Goal: Communication & Community: Answer question/provide support

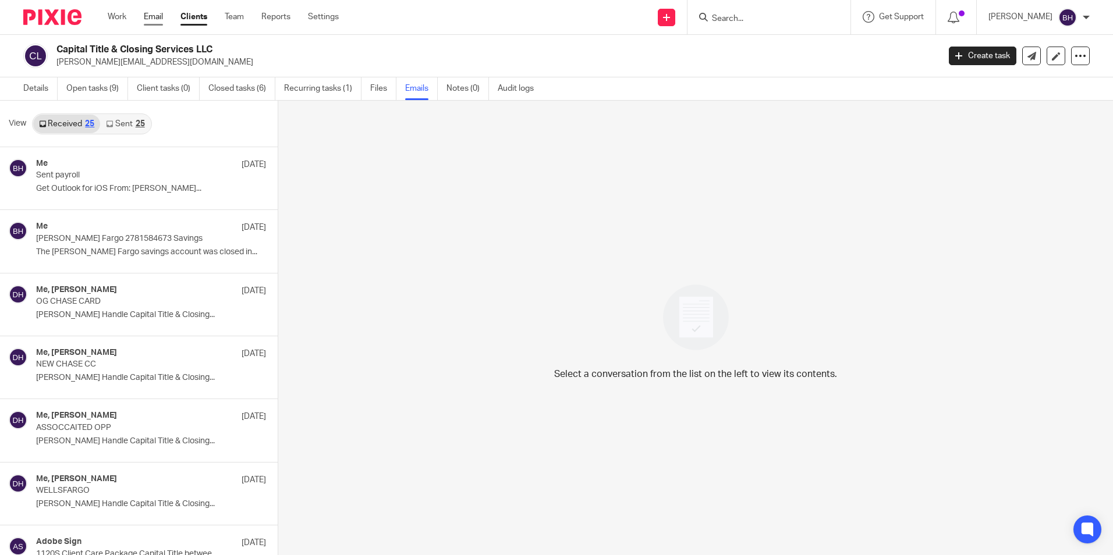
click at [156, 16] on link "Email" at bounding box center [153, 17] width 19 height 12
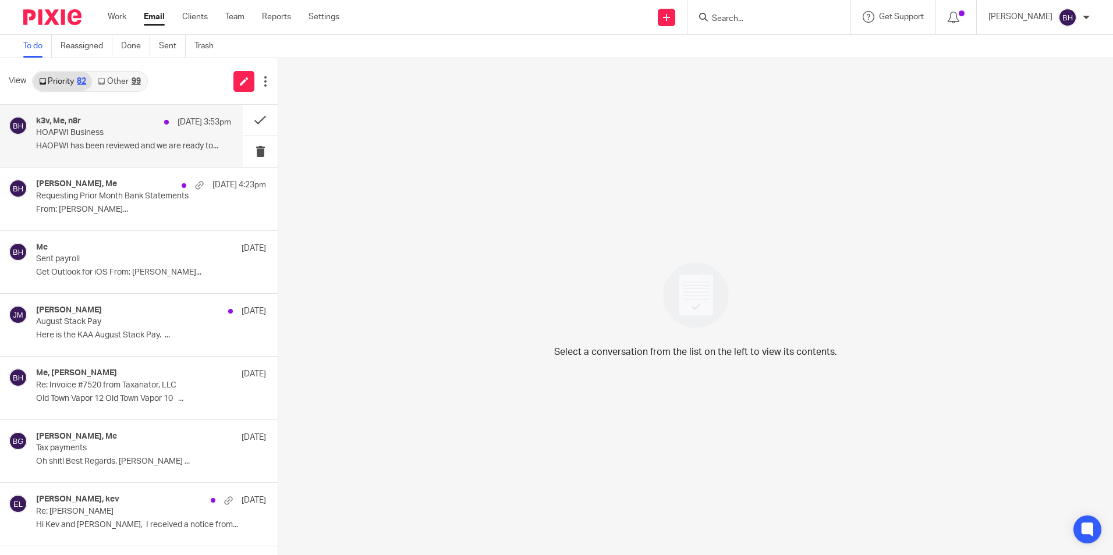
click at [111, 140] on div "k3v, Me, n8r [DATE] 3:53pm HOAPWI Business HAOPWI has been reviewed and we are …" at bounding box center [133, 135] width 195 height 39
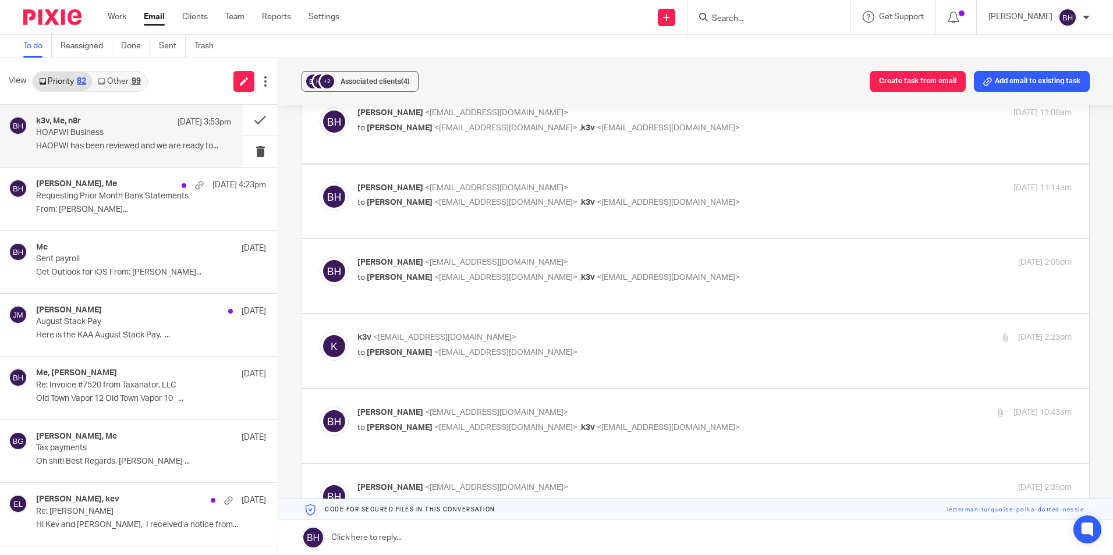
scroll to position [2016, 0]
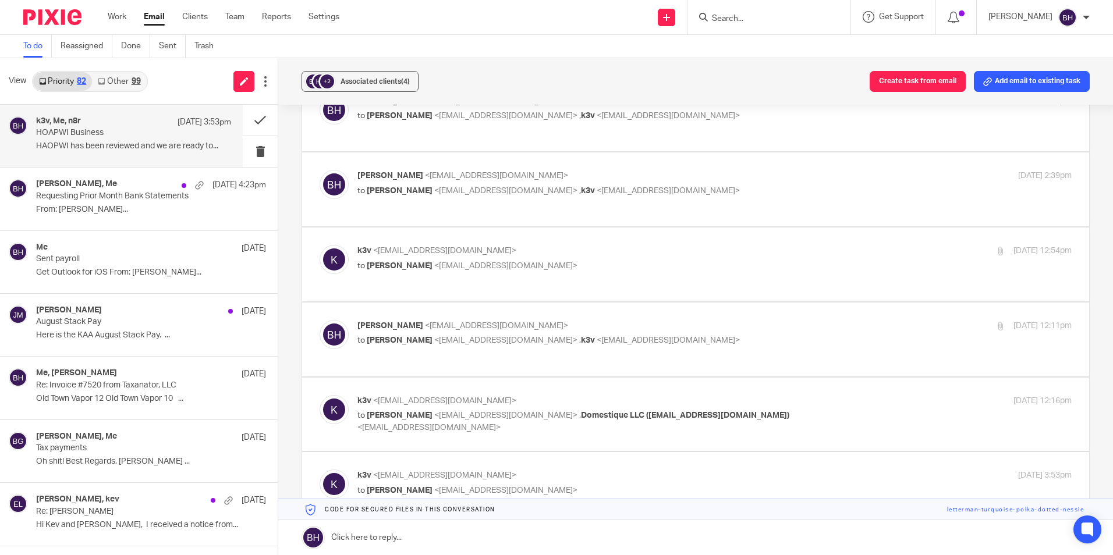
click at [377, 538] on link at bounding box center [695, 537] width 835 height 35
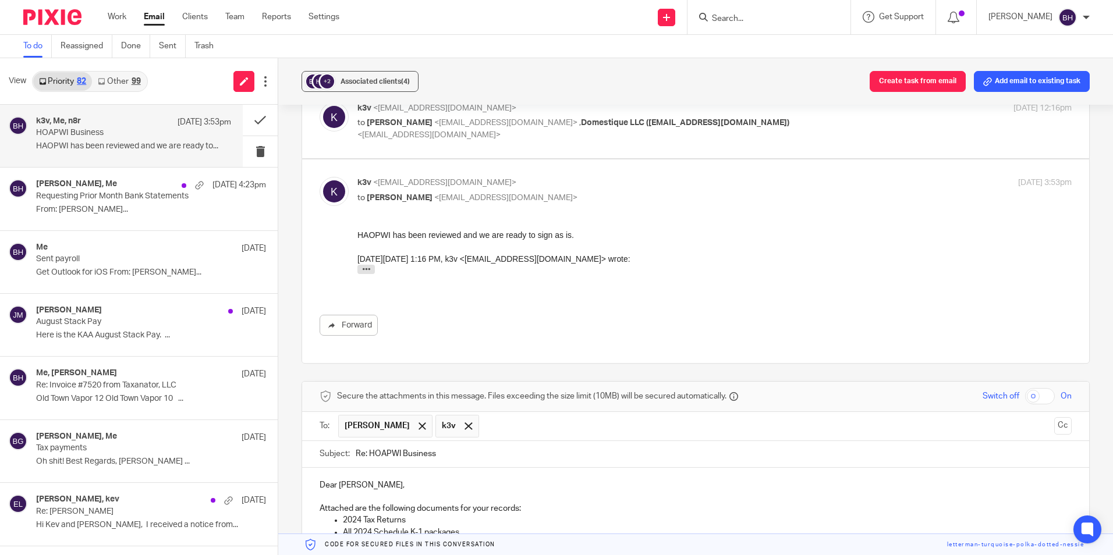
scroll to position [2267, 0]
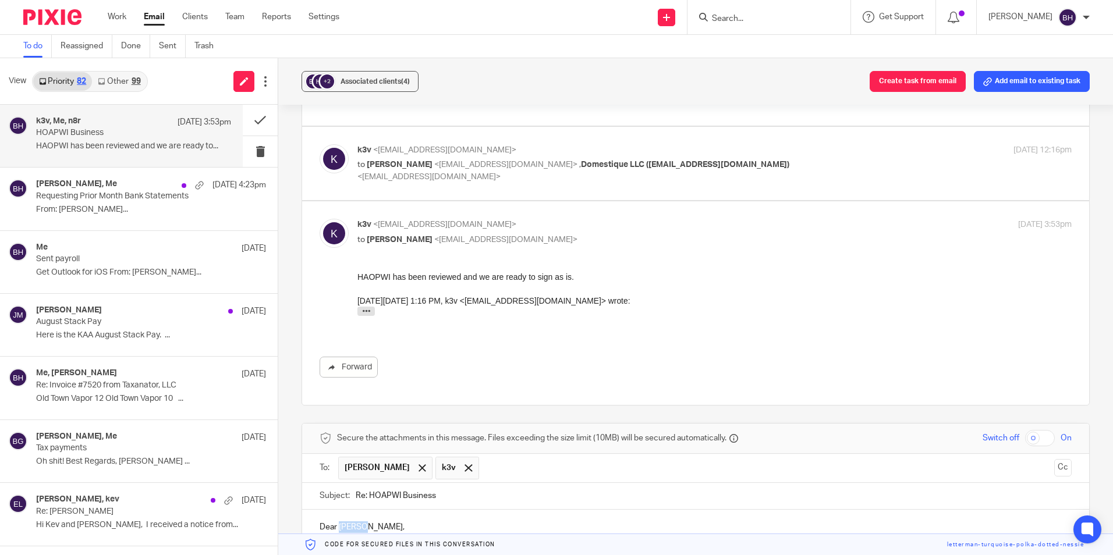
drag, startPoint x: 338, startPoint y: 271, endPoint x: 361, endPoint y: 277, distance: 23.4
click at [361, 521] on p "Dear Nathan," at bounding box center [696, 527] width 752 height 12
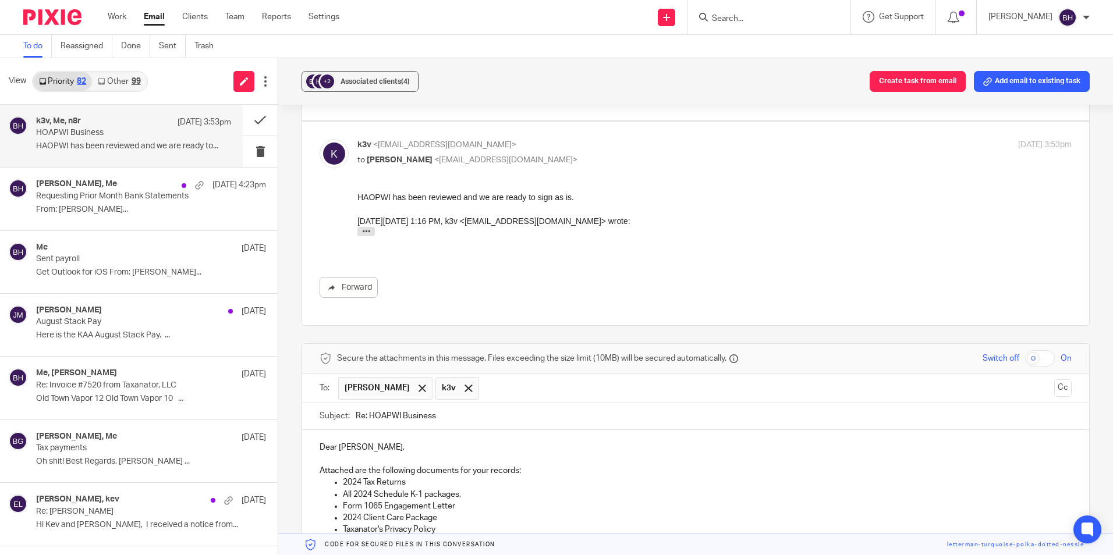
scroll to position [2383, 0]
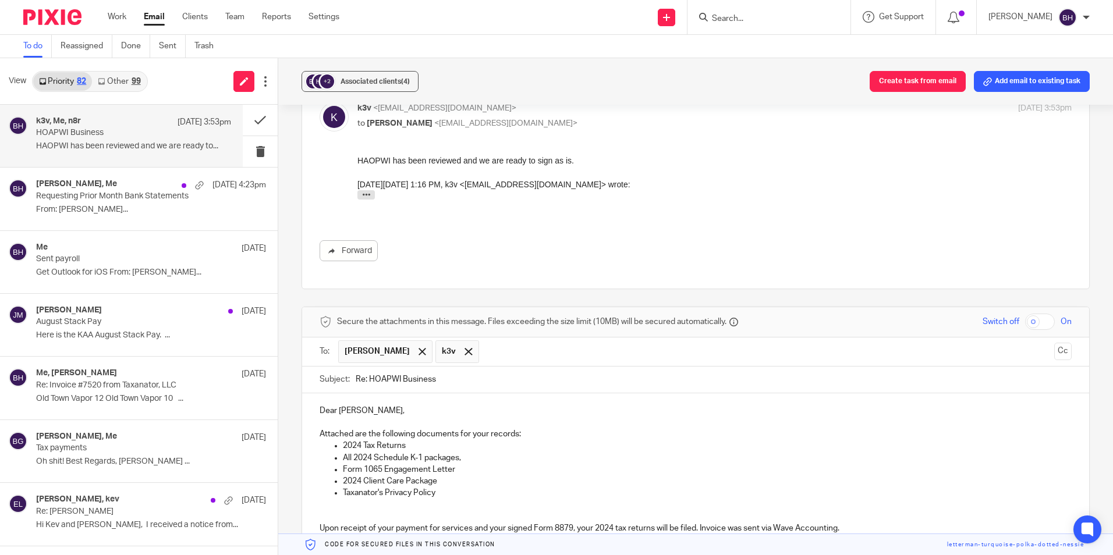
drag, startPoint x: 315, startPoint y: 405, endPoint x: 400, endPoint y: 405, distance: 84.4
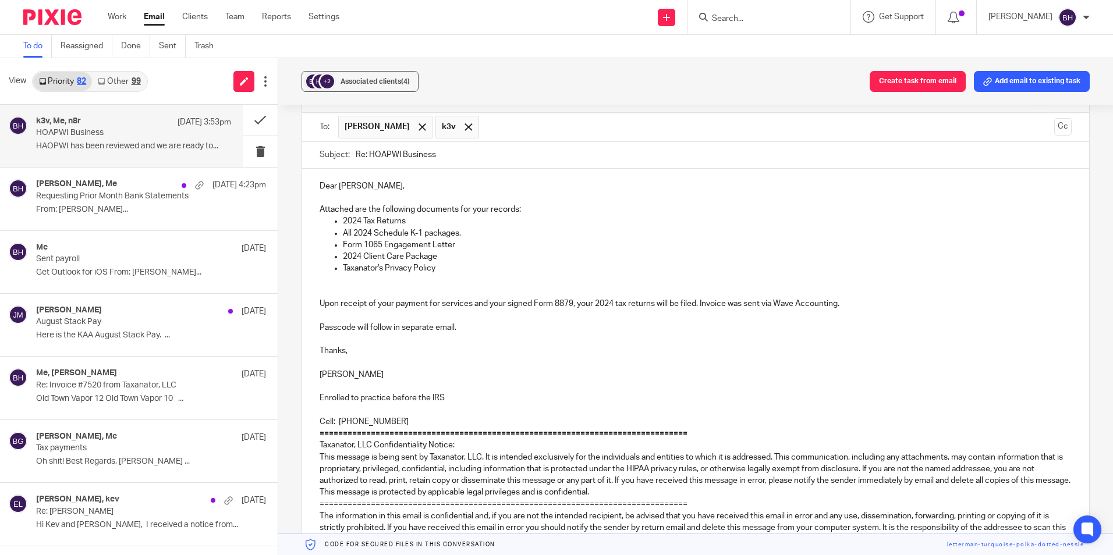
scroll to position [2674, 0]
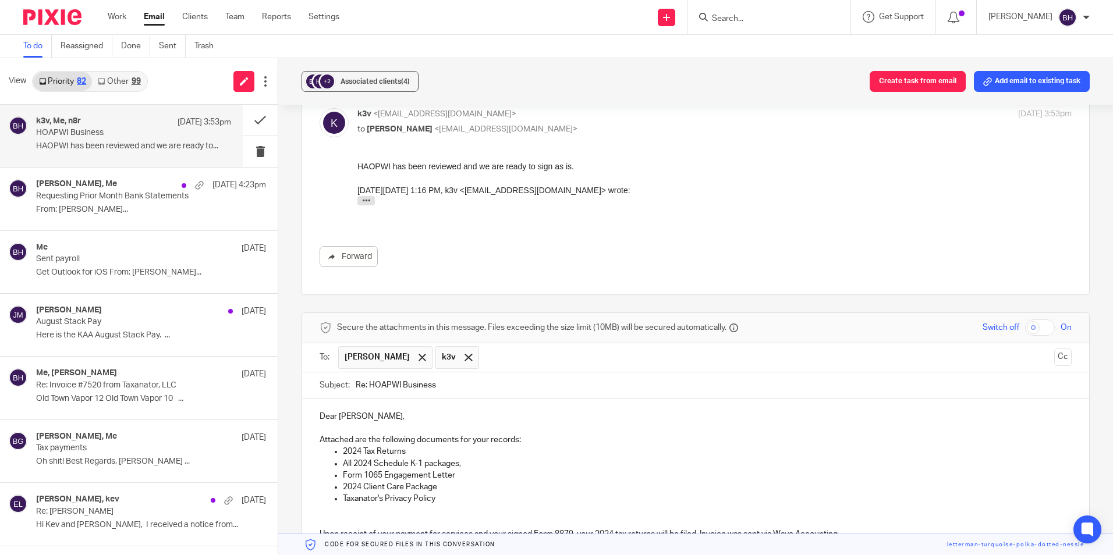
scroll to position [2325, 0]
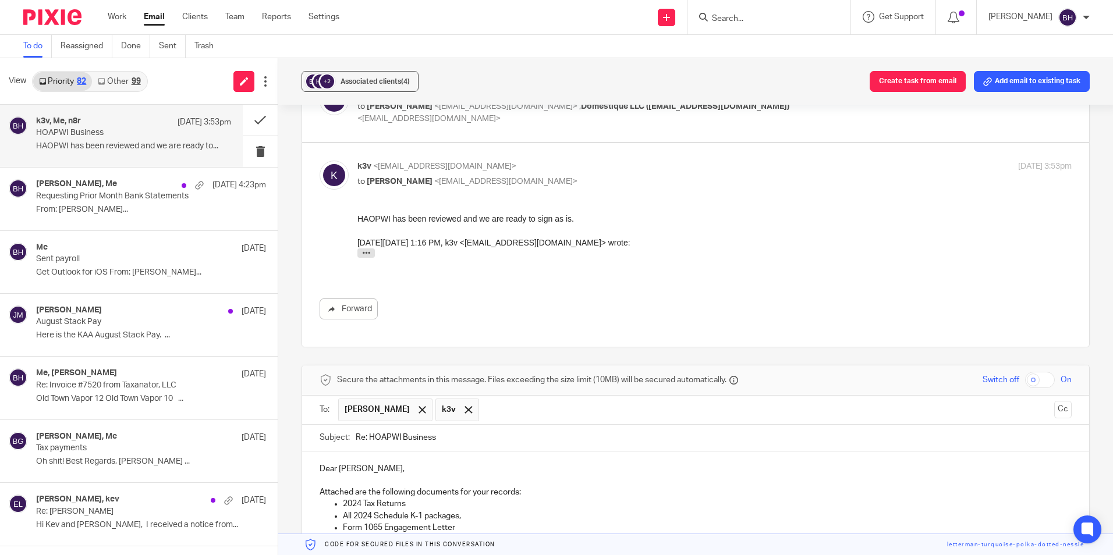
click at [1029, 372] on input "checkbox" at bounding box center [1040, 380] width 30 height 16
checkbox input "true"
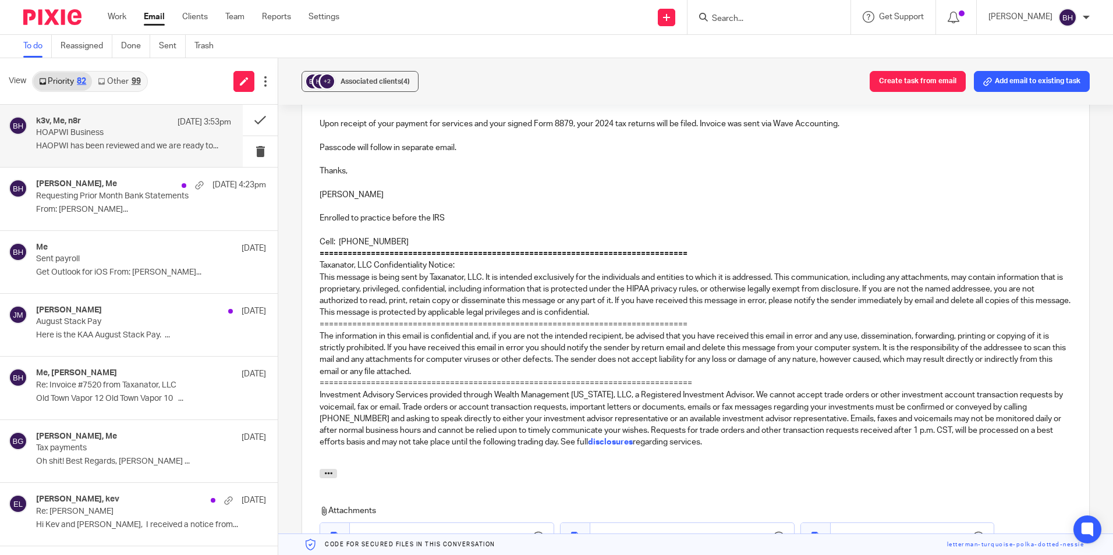
scroll to position [2802, 0]
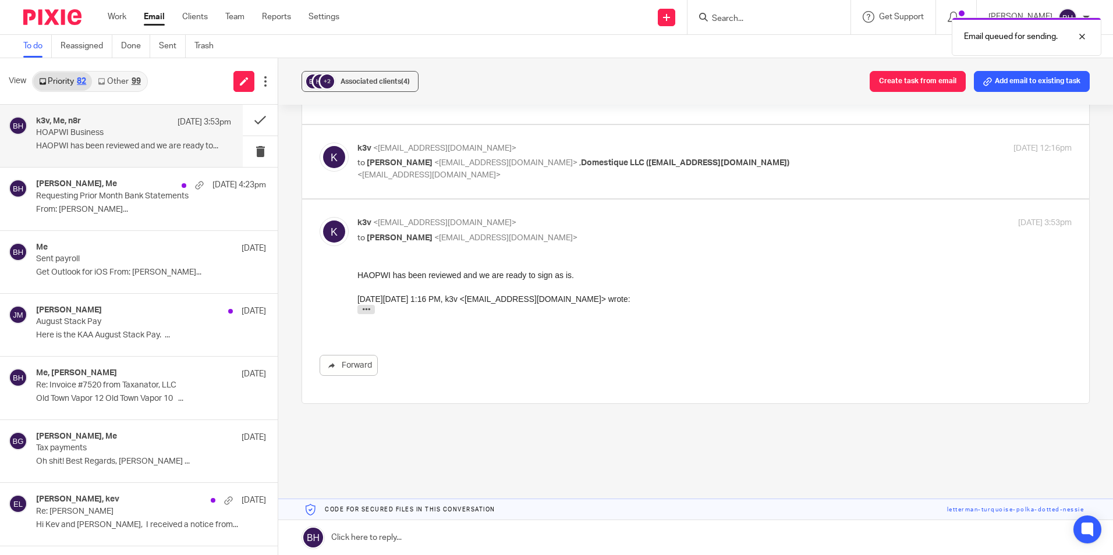
scroll to position [2016, 0]
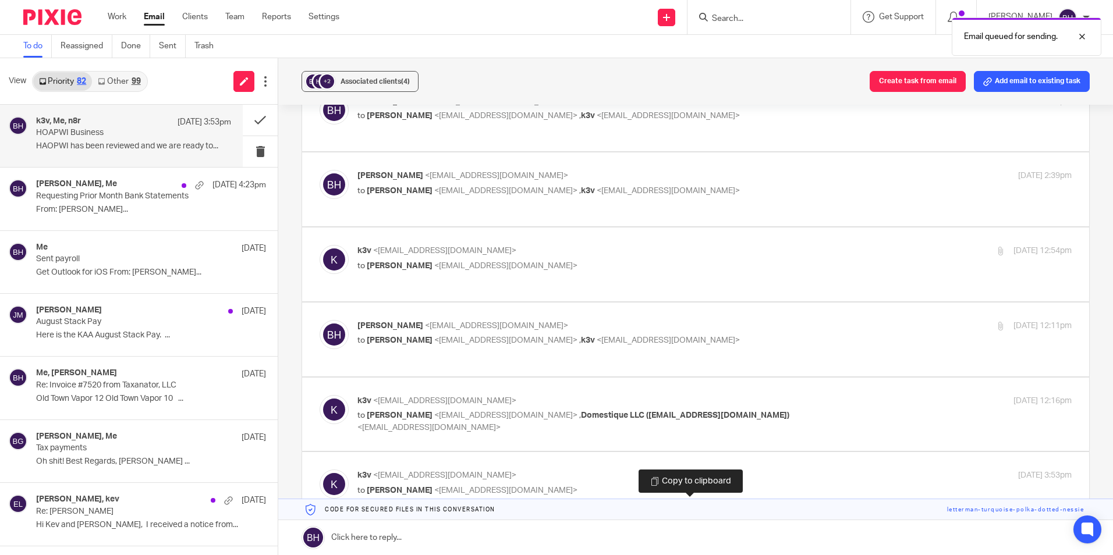
click at [483, 503] on link at bounding box center [695, 509] width 835 height 21
drag, startPoint x: 483, startPoint y: 503, endPoint x: 471, endPoint y: 529, distance: 28.9
click at [471, 529] on link at bounding box center [695, 537] width 835 height 35
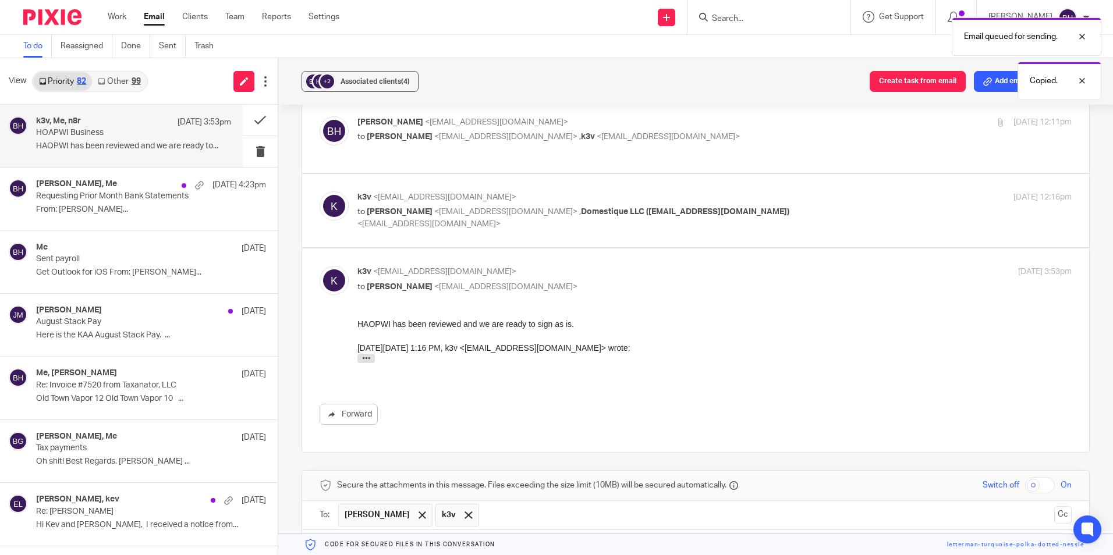
scroll to position [0, 0]
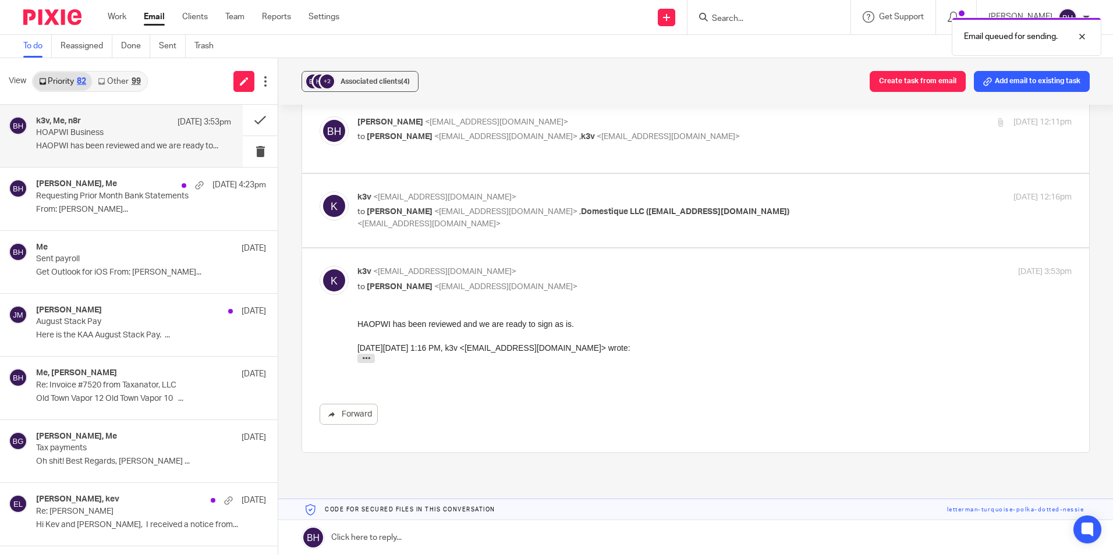
scroll to position [2016, 0]
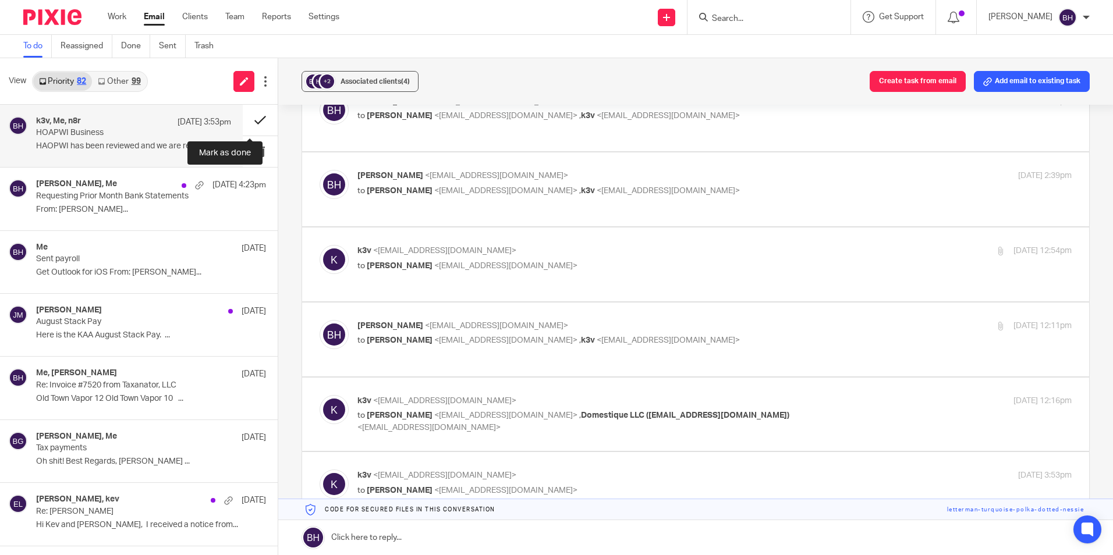
click at [246, 120] on button at bounding box center [260, 120] width 35 height 31
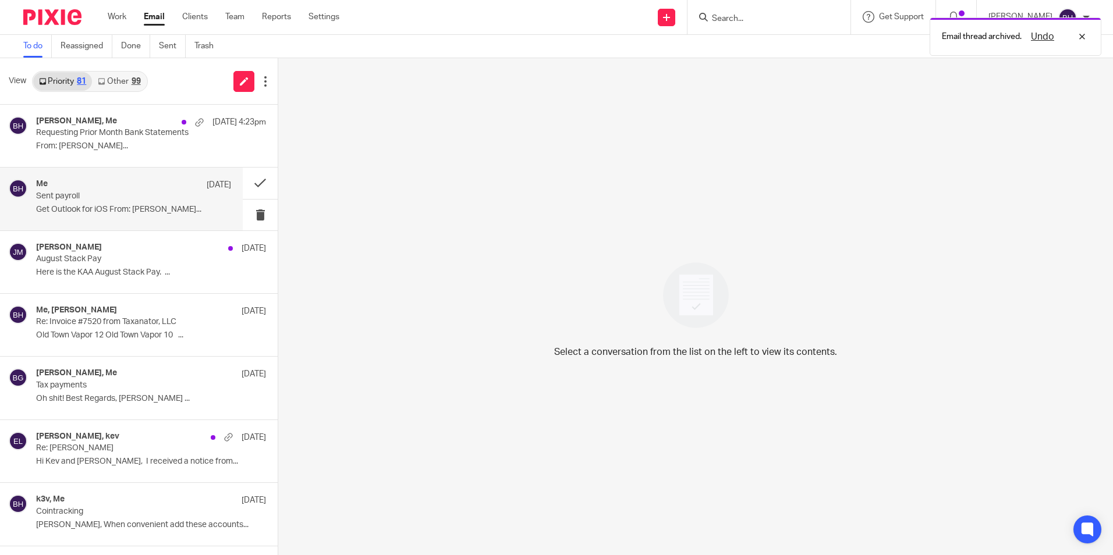
click at [150, 208] on p "Get Outlook for iOS From: [PERSON_NAME]..." at bounding box center [133, 210] width 195 height 10
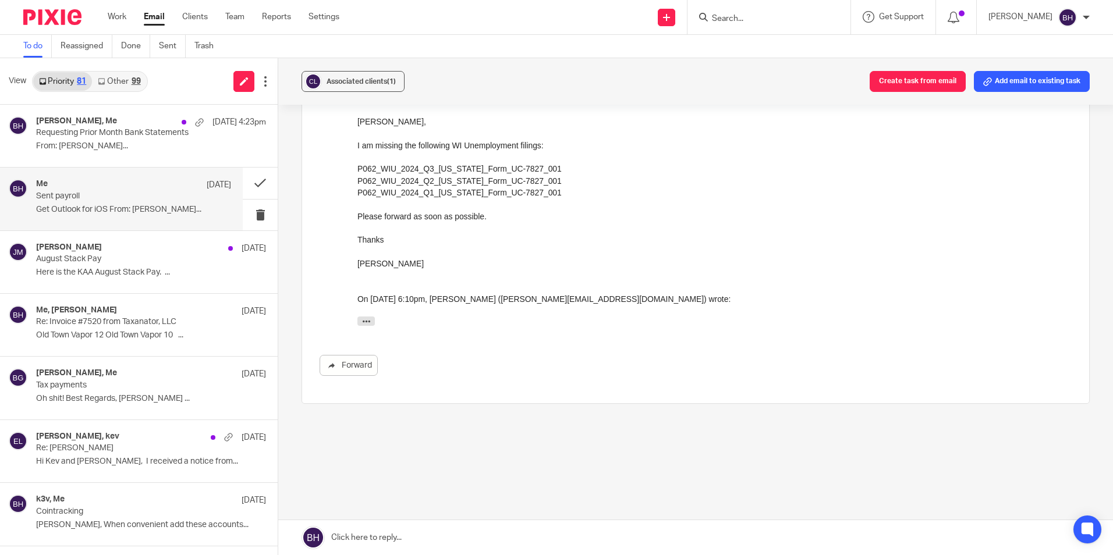
scroll to position [0, 0]
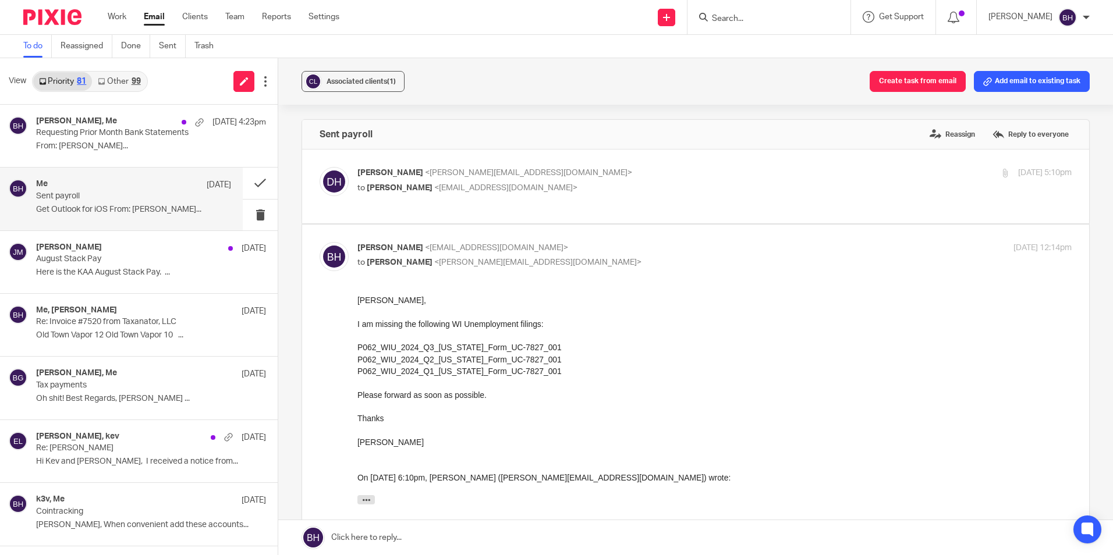
click at [125, 79] on link "Other 99" at bounding box center [119, 81] width 54 height 19
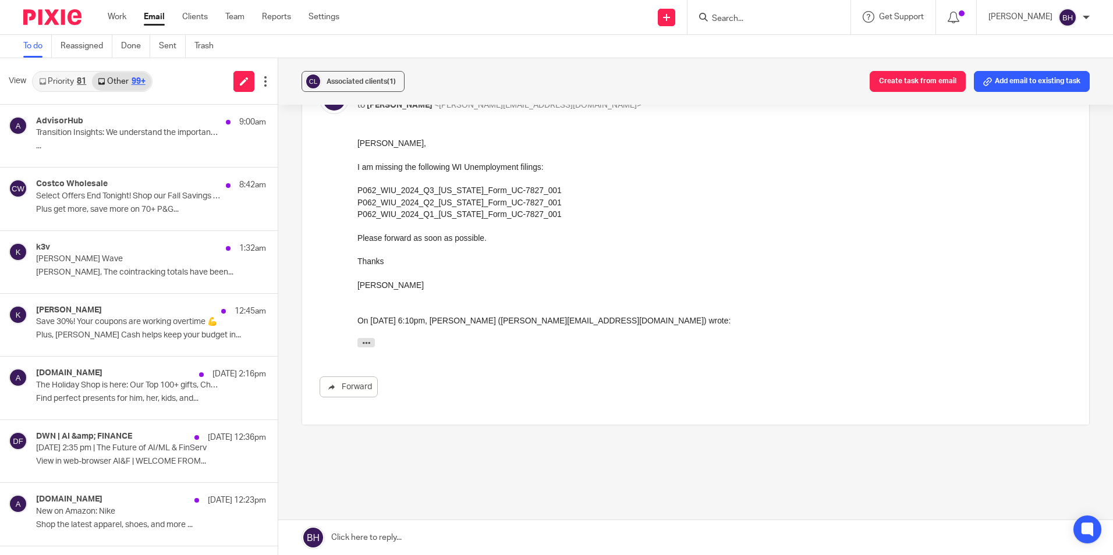
scroll to position [159, 0]
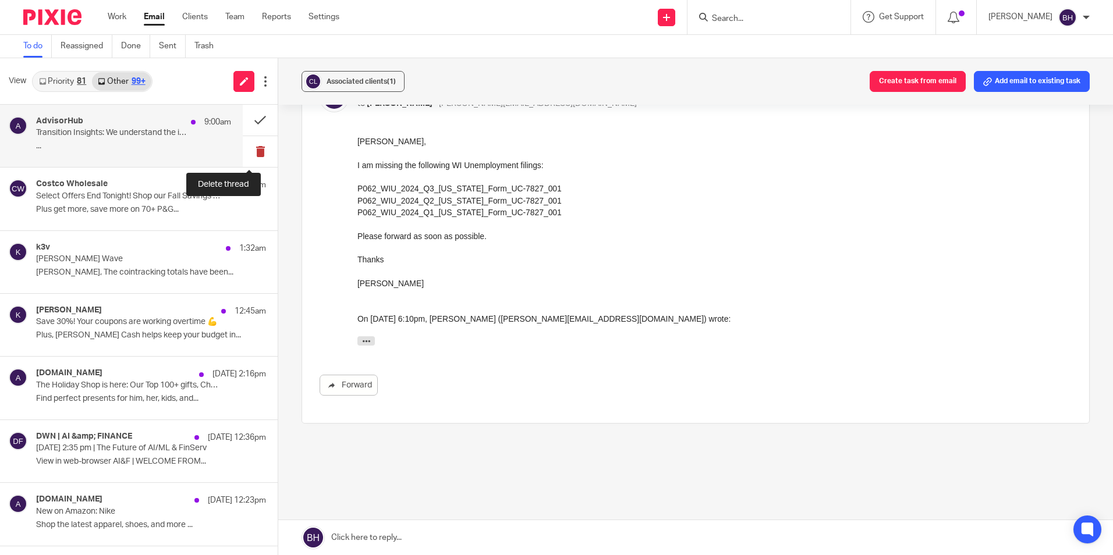
click at [249, 150] on button at bounding box center [260, 151] width 35 height 31
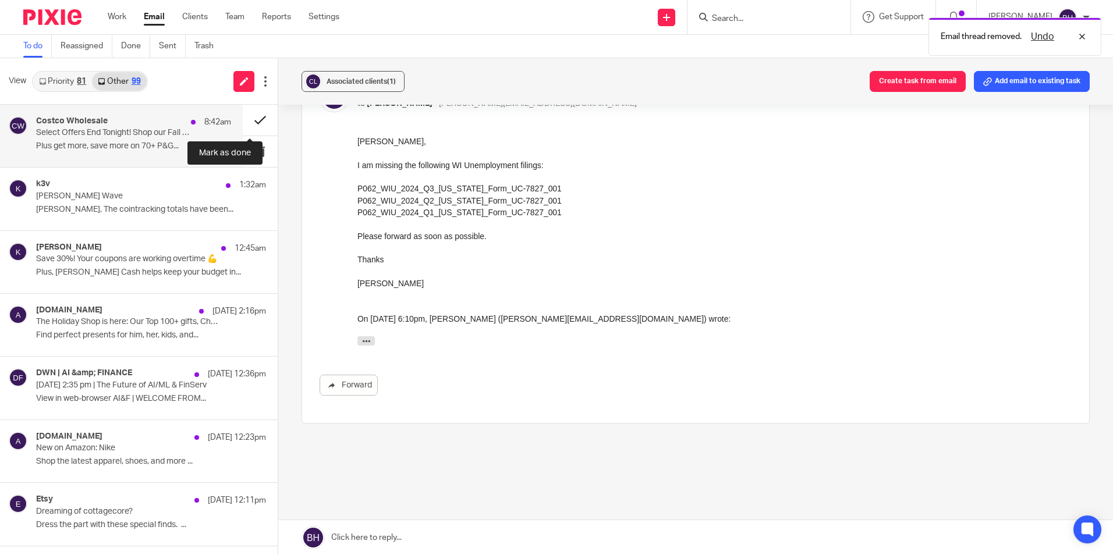
click at [246, 118] on button at bounding box center [260, 120] width 35 height 31
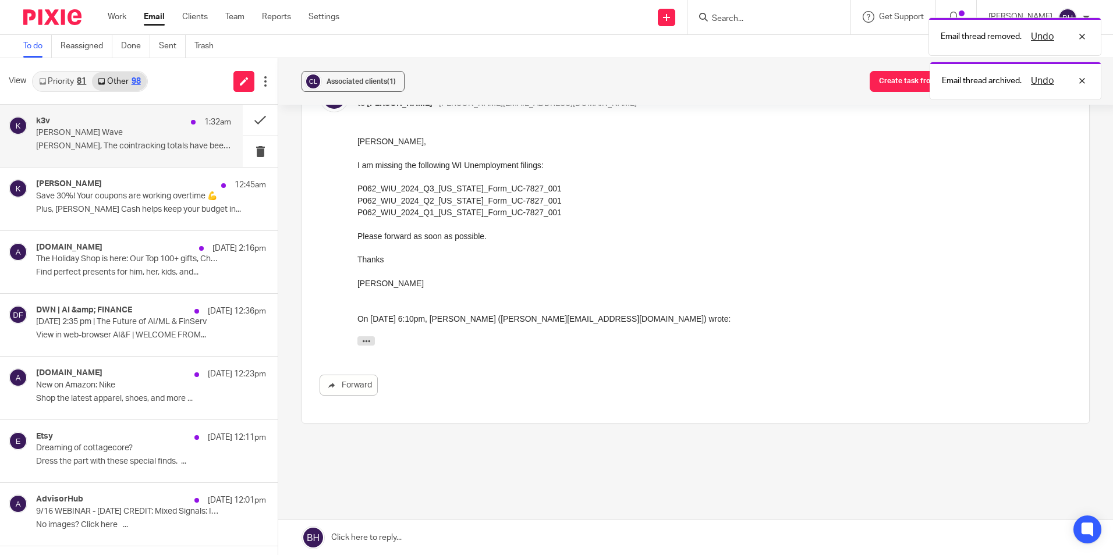
click at [154, 138] on p "Esker Wave" at bounding box center [114, 133] width 156 height 10
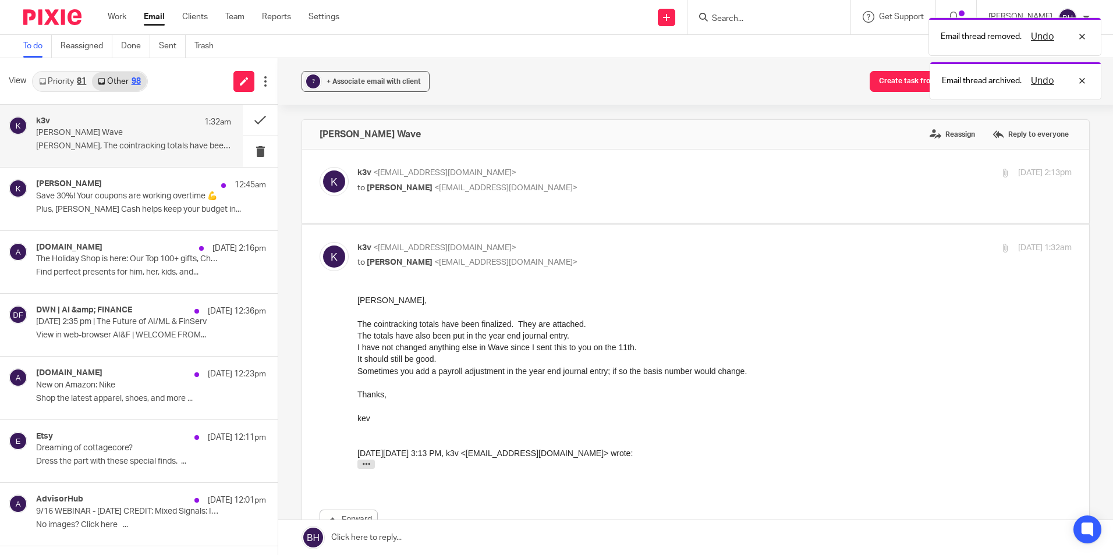
scroll to position [0, 0]
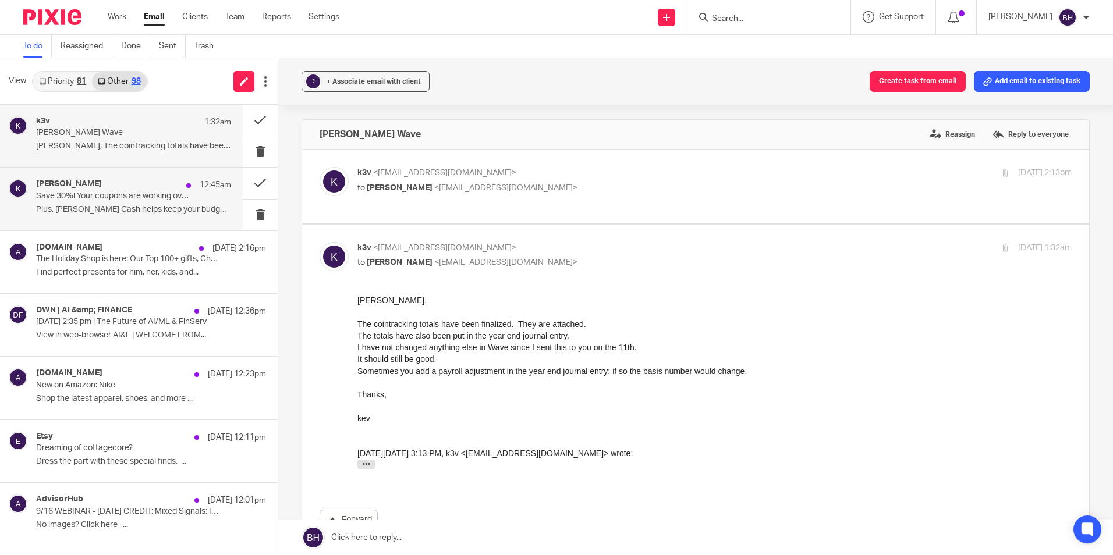
click at [155, 202] on div "Kohl’s 12:45am Save 30%! Your coupons are working overtime 💪 Plus, Kohl’s Cash …" at bounding box center [133, 198] width 195 height 39
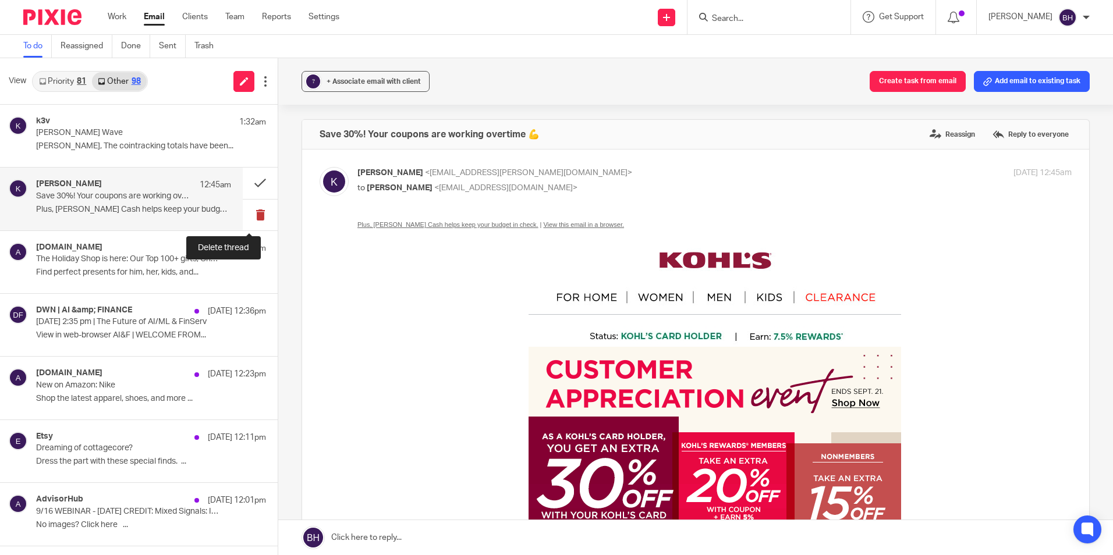
click at [252, 215] on button at bounding box center [260, 215] width 35 height 31
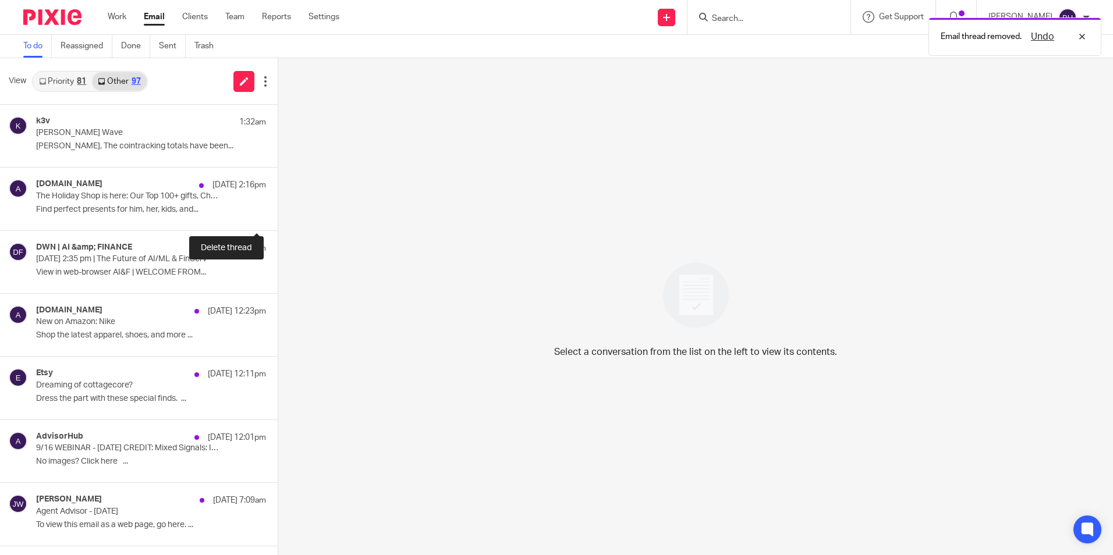
click at [278, 215] on button at bounding box center [282, 215] width 9 height 31
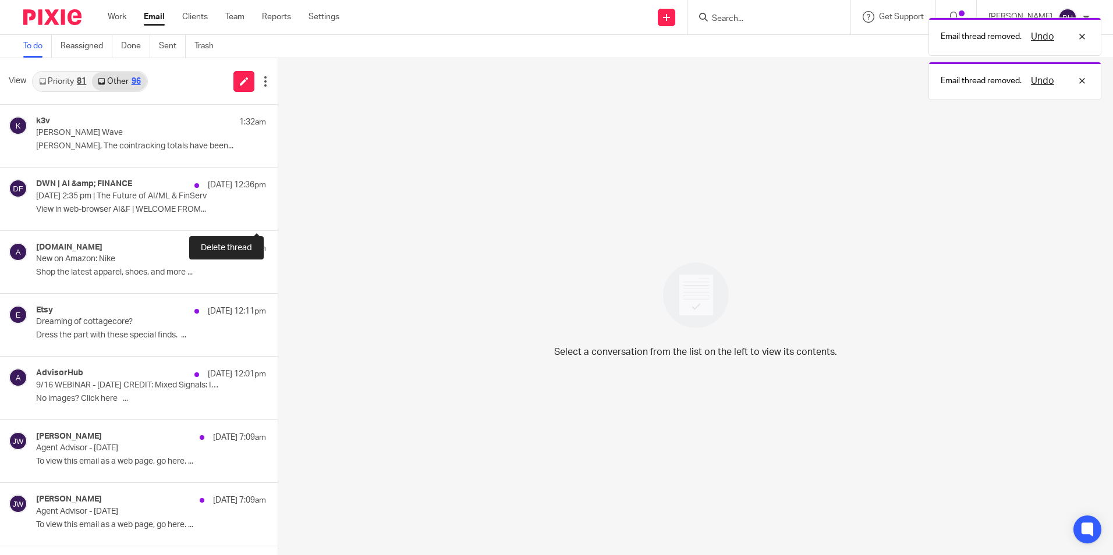
click at [278, 215] on button at bounding box center [282, 215] width 9 height 31
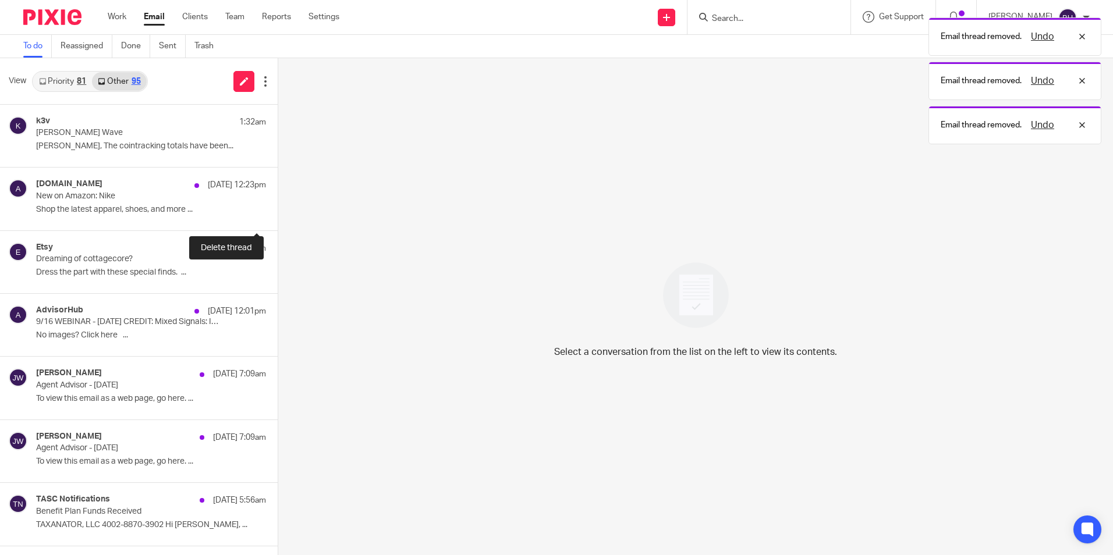
click at [278, 215] on button at bounding box center [282, 215] width 9 height 31
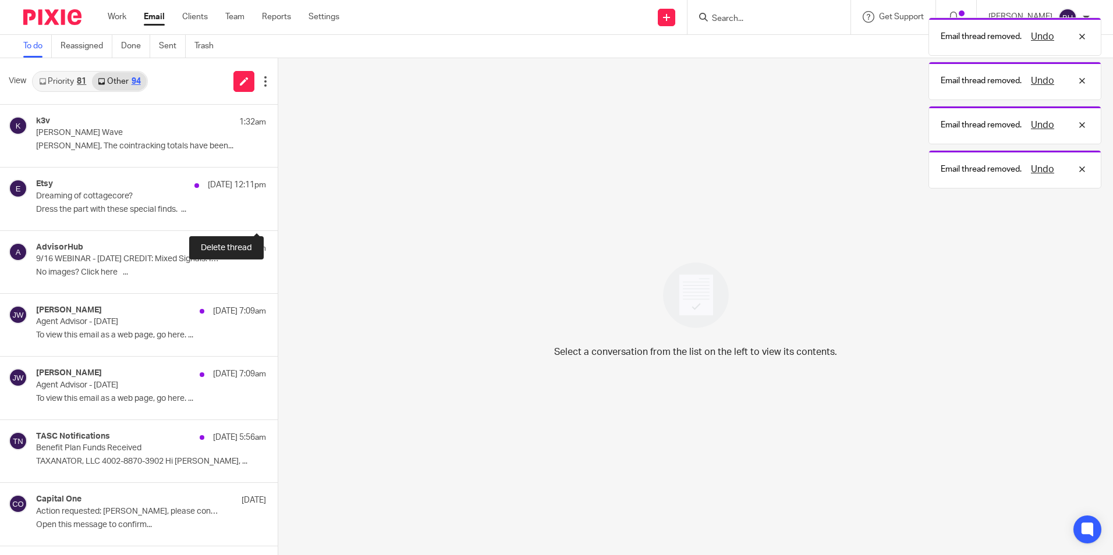
click at [278, 215] on button at bounding box center [282, 215] width 9 height 31
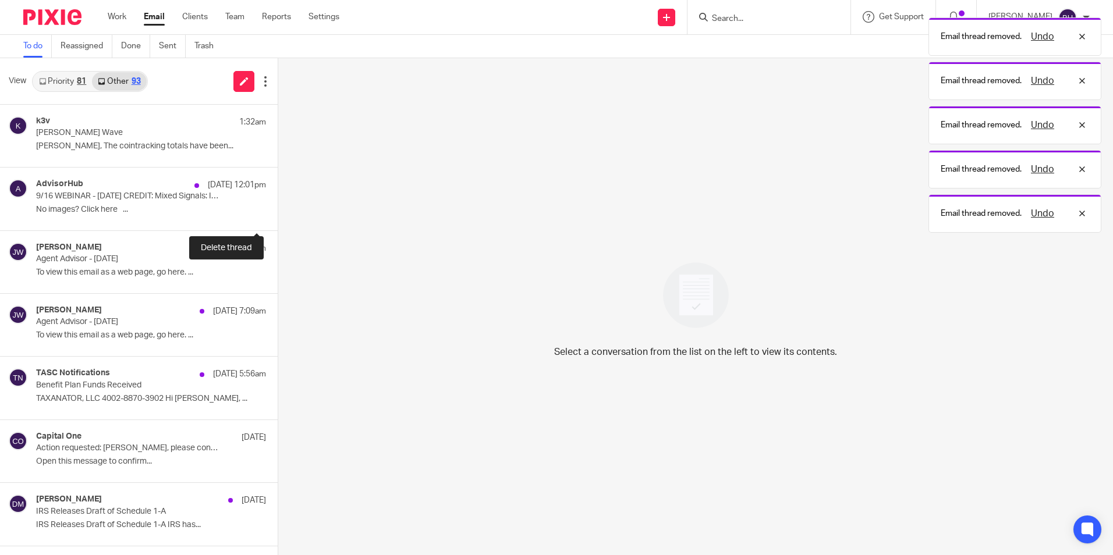
click at [278, 215] on button at bounding box center [282, 215] width 9 height 31
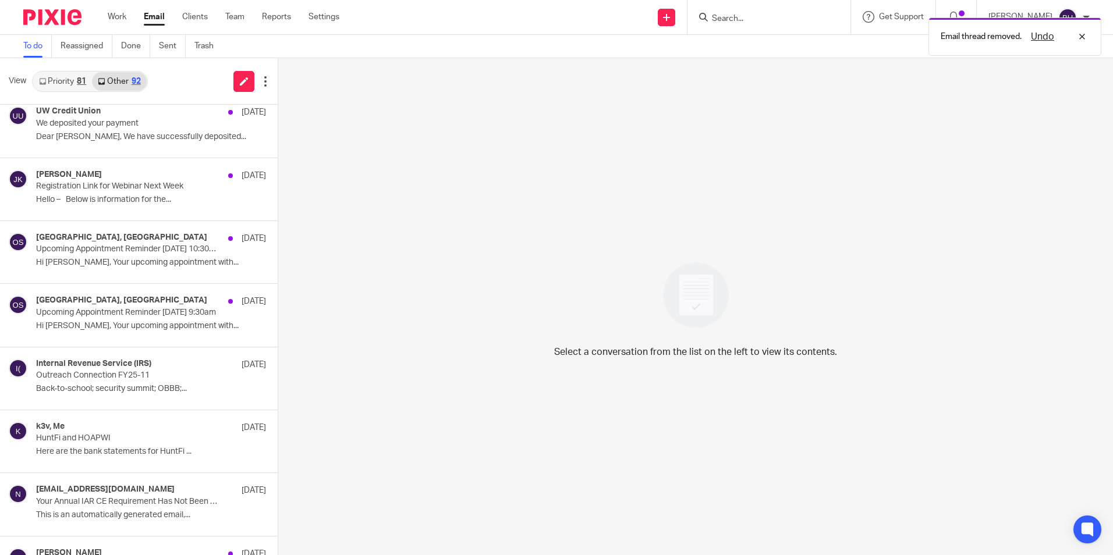
scroll to position [407, 0]
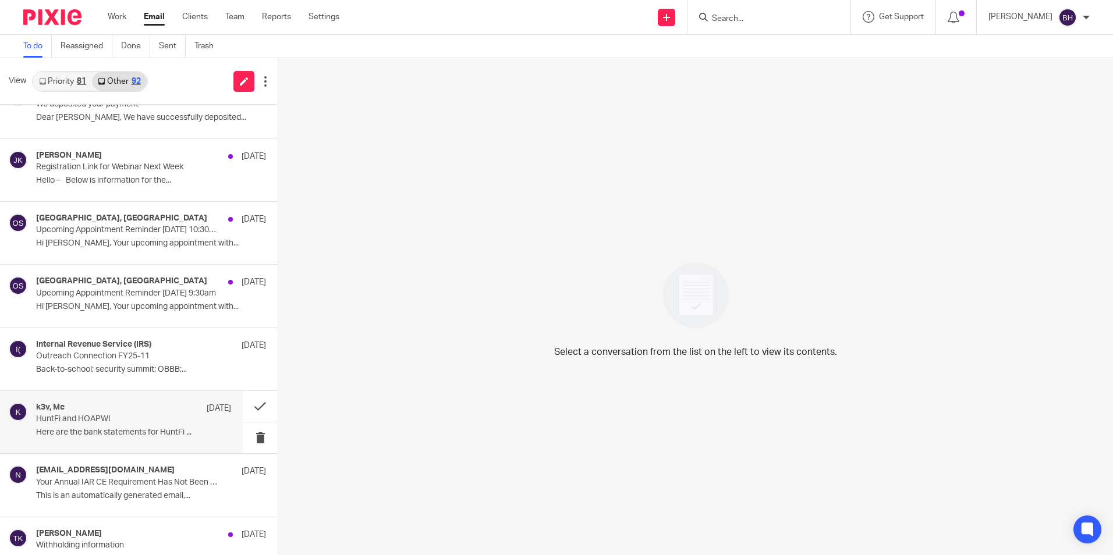
click at [194, 417] on div "k3v, Me Sep 7 HuntFi and HOAPWI Here are the bank statements for HuntFi ..." at bounding box center [133, 422] width 195 height 39
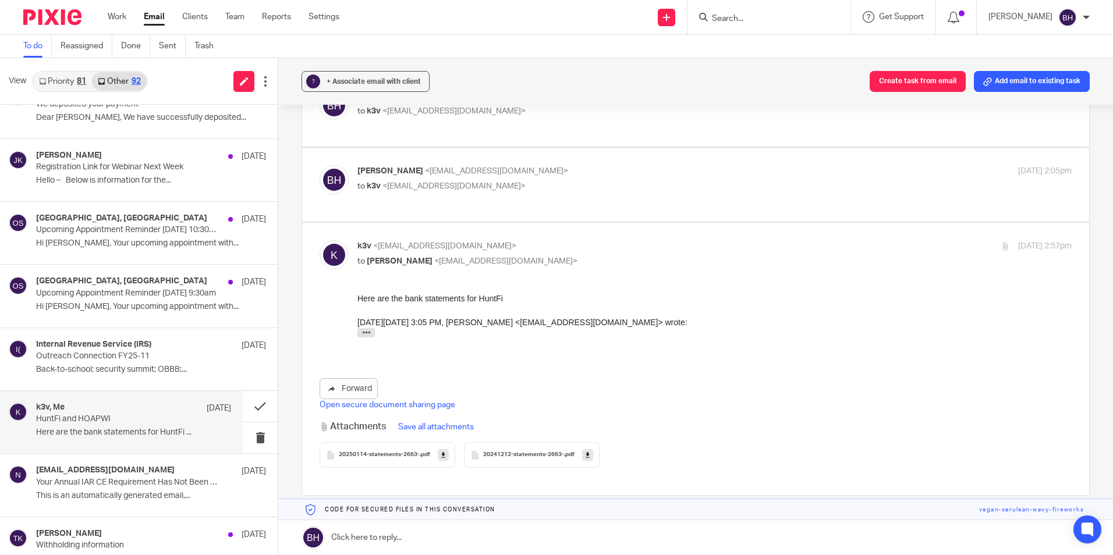
scroll to position [228, 0]
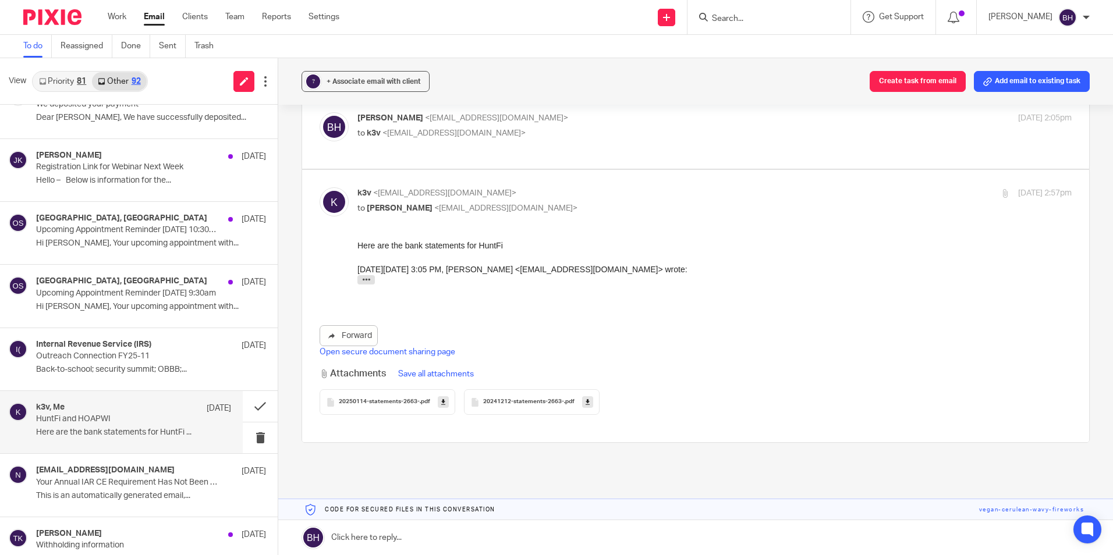
click at [441, 398] on icon at bounding box center [443, 402] width 4 height 9
click at [585, 398] on icon at bounding box center [587, 402] width 4 height 9
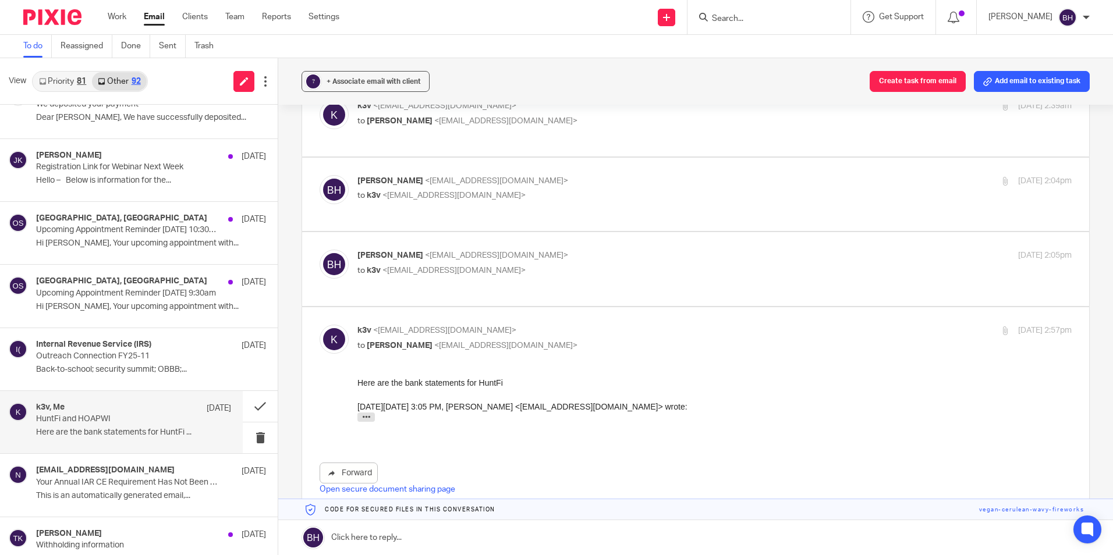
scroll to position [53, 0]
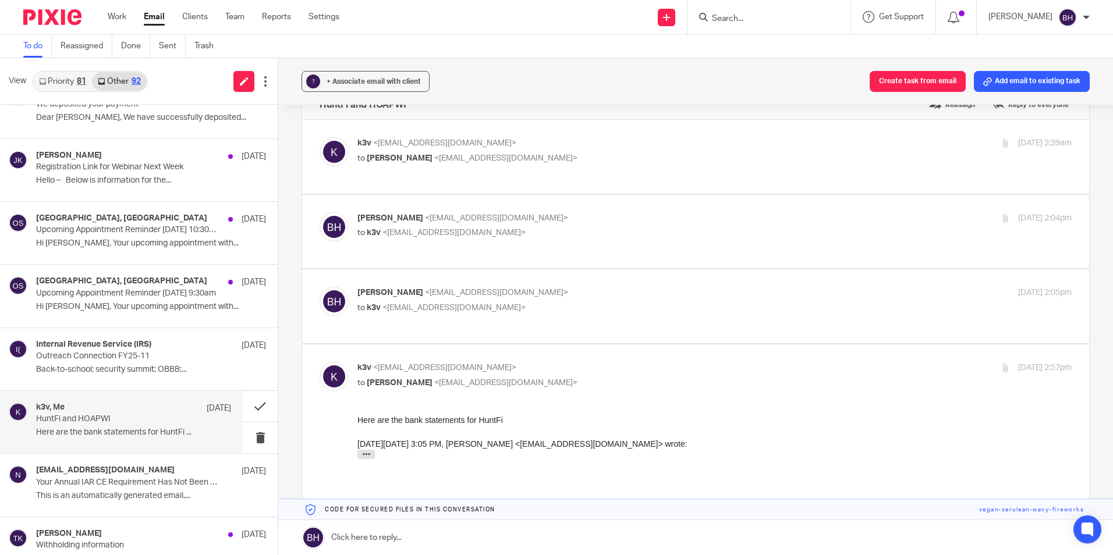
click at [582, 227] on p "to k3v <k3v@k3v.me>" at bounding box center [595, 233] width 476 height 12
checkbox input "true"
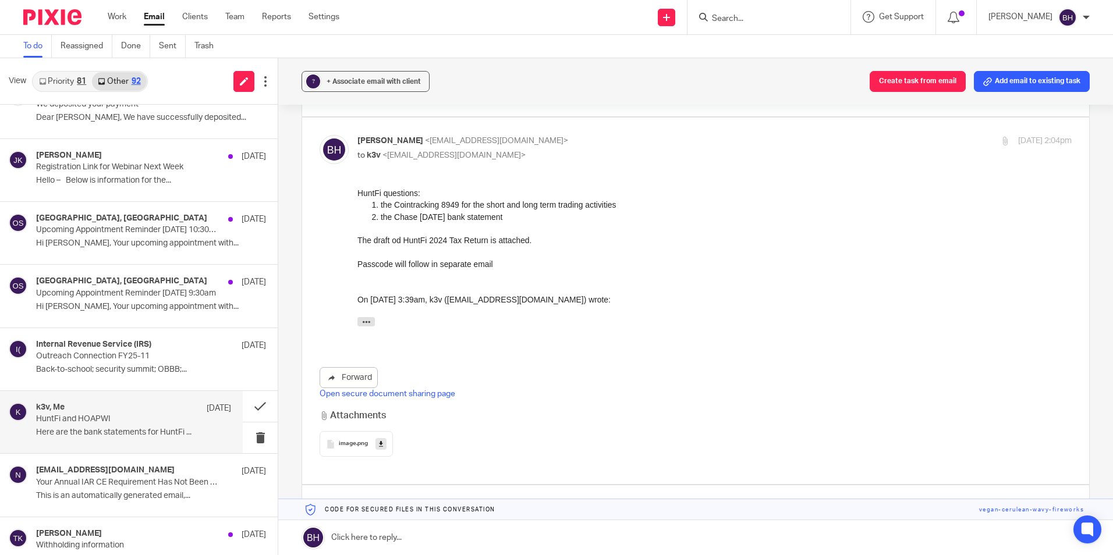
scroll to position [111, 0]
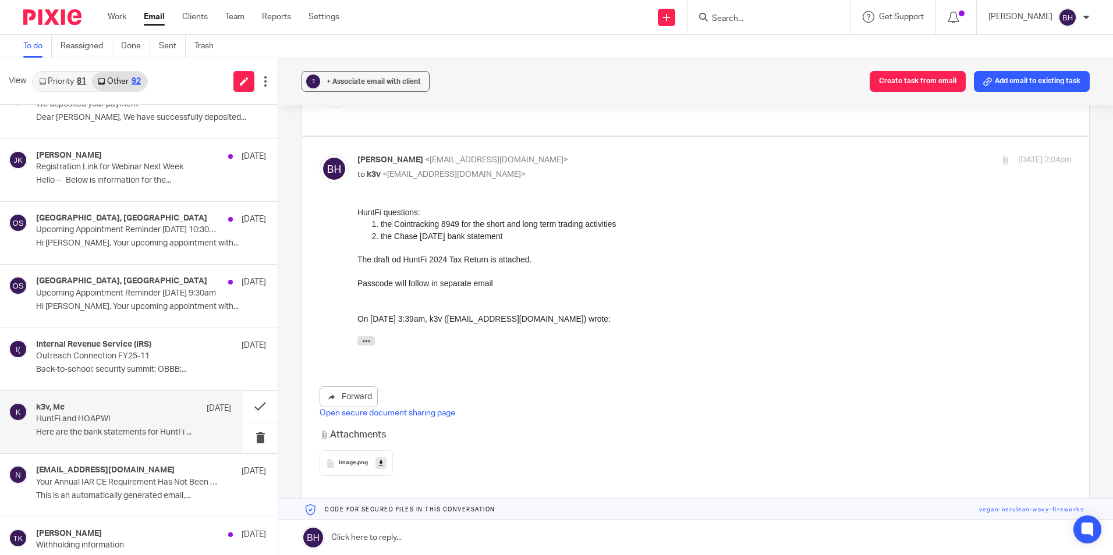
click at [739, 12] on form at bounding box center [773, 17] width 124 height 15
click at [739, 16] on input "Search" at bounding box center [763, 19] width 105 height 10
type input "esk"
click at [741, 41] on link at bounding box center [806, 50] width 197 height 27
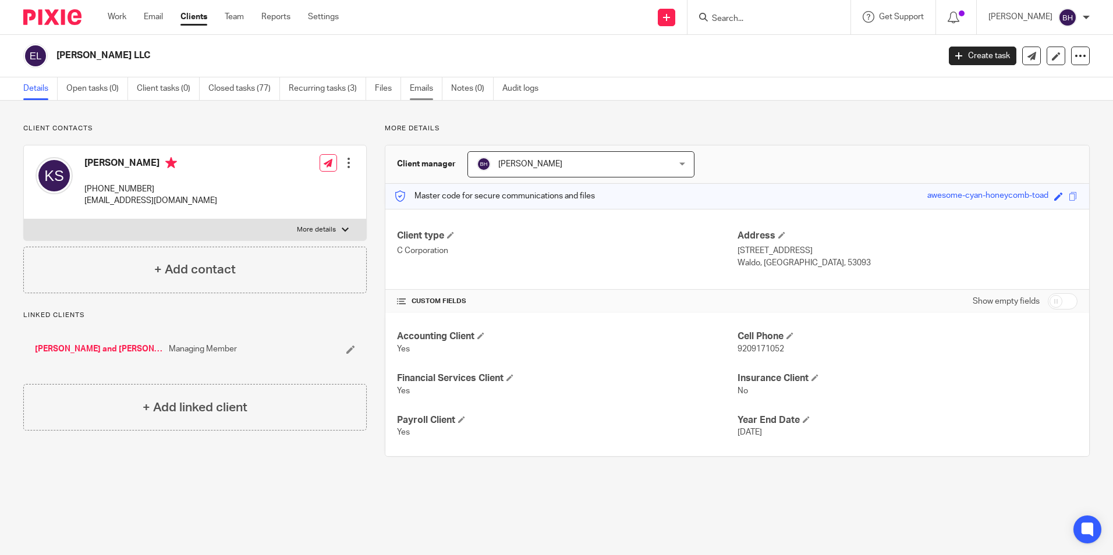
click at [425, 88] on link "Emails" at bounding box center [426, 88] width 33 height 23
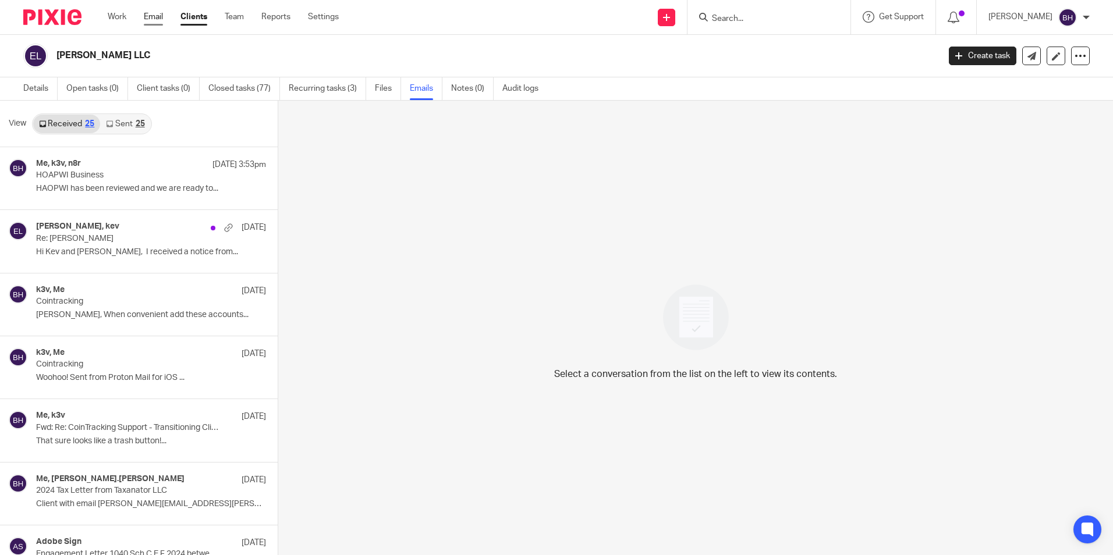
click at [158, 17] on link "Email" at bounding box center [153, 17] width 19 height 12
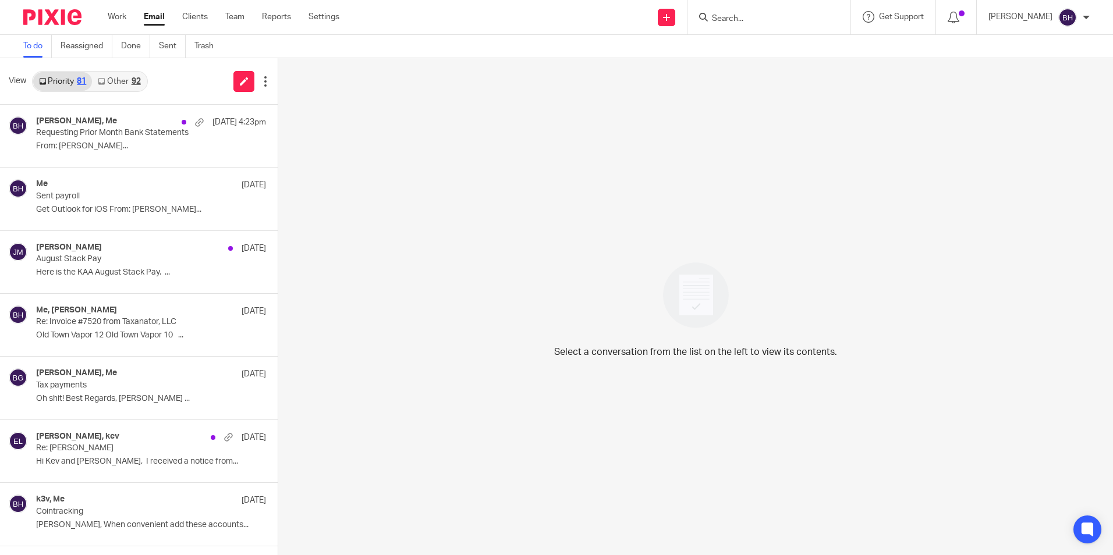
click at [127, 84] on link "Other 92" at bounding box center [119, 81] width 54 height 19
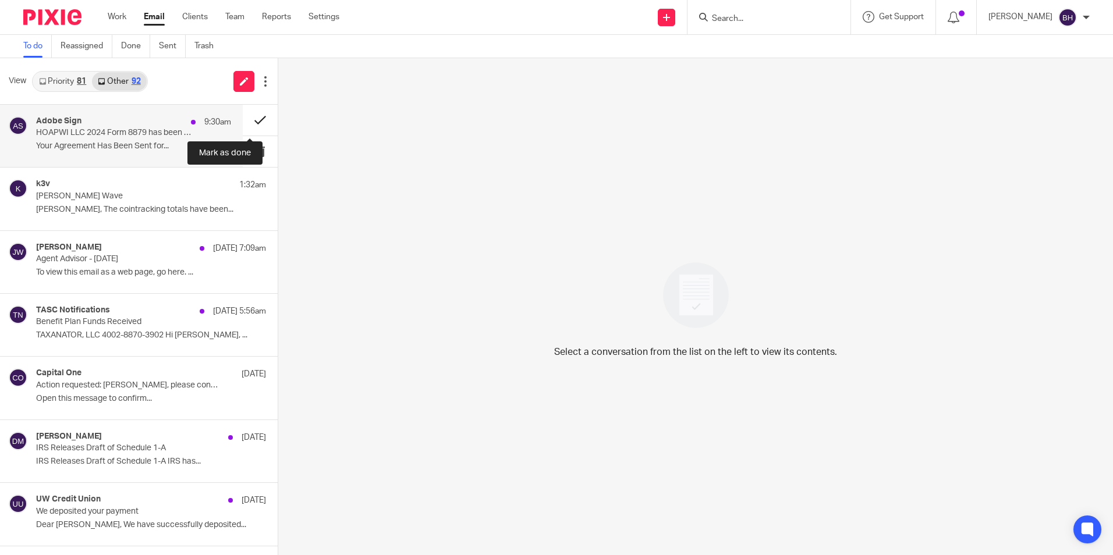
click at [245, 122] on button at bounding box center [260, 120] width 35 height 31
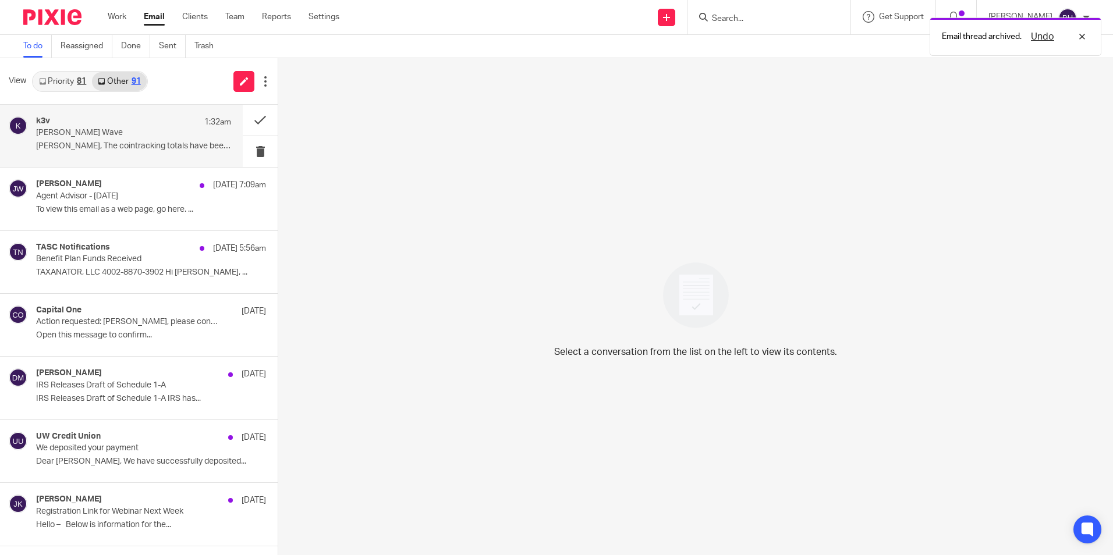
click at [116, 143] on p "[PERSON_NAME], The cointracking totals have been..." at bounding box center [133, 146] width 195 height 10
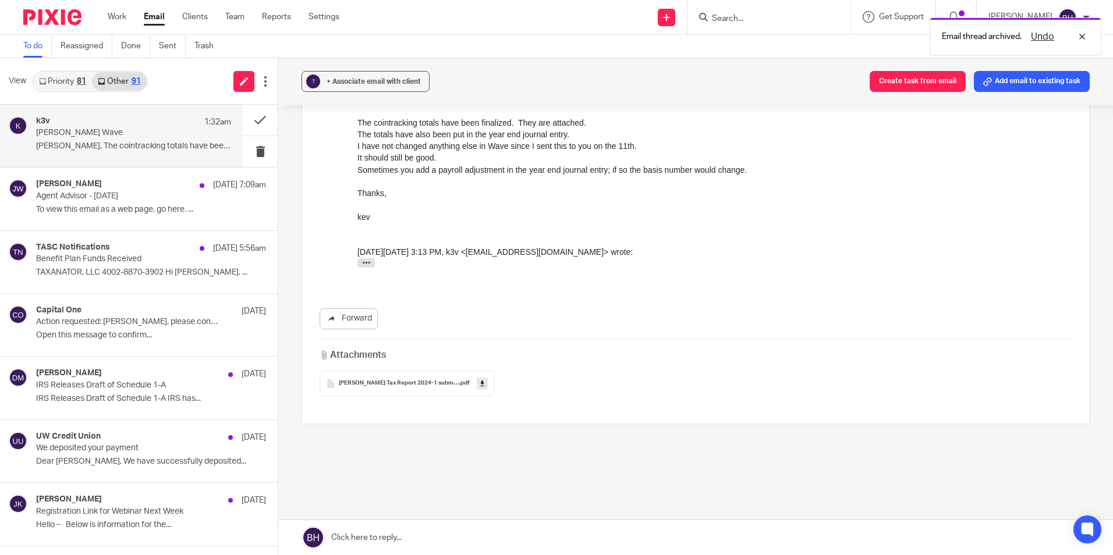
scroll to position [202, 0]
click at [67, 83] on link "Priority 81" at bounding box center [62, 81] width 59 height 19
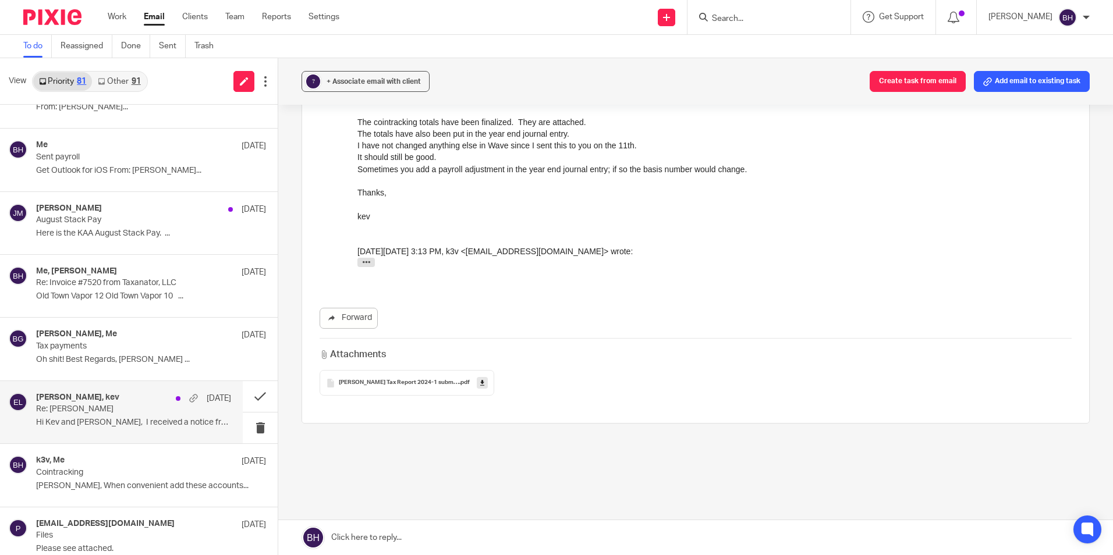
scroll to position [58, 0]
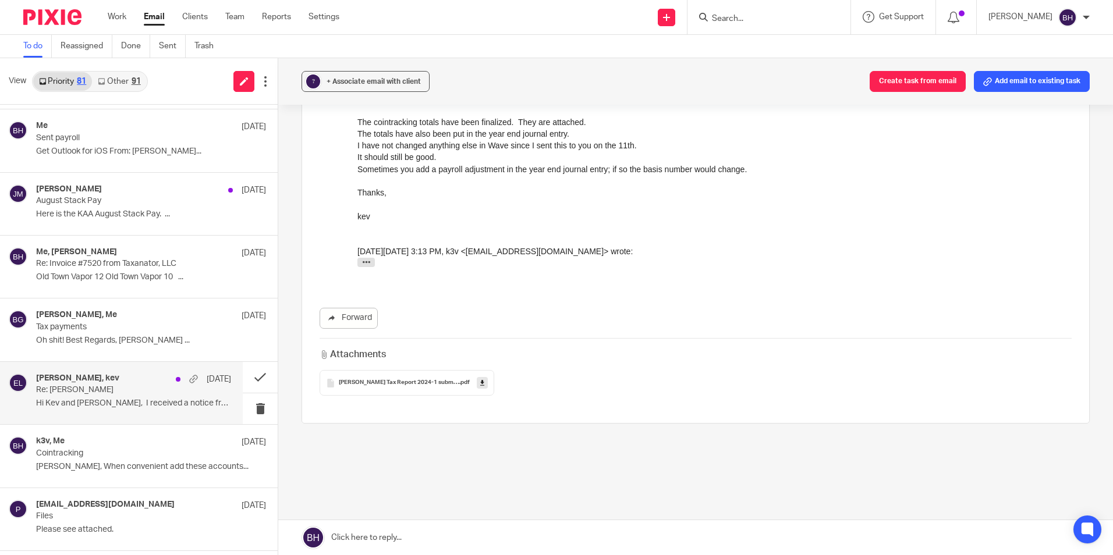
click at [136, 449] on p "Cointracking" at bounding box center [128, 454] width 184 height 10
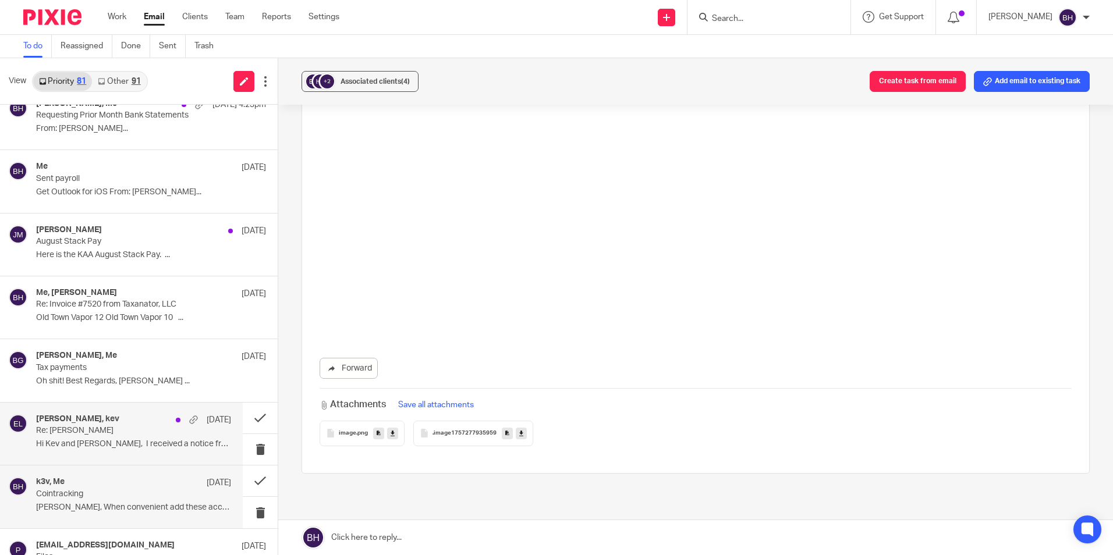
scroll to position [0, 0]
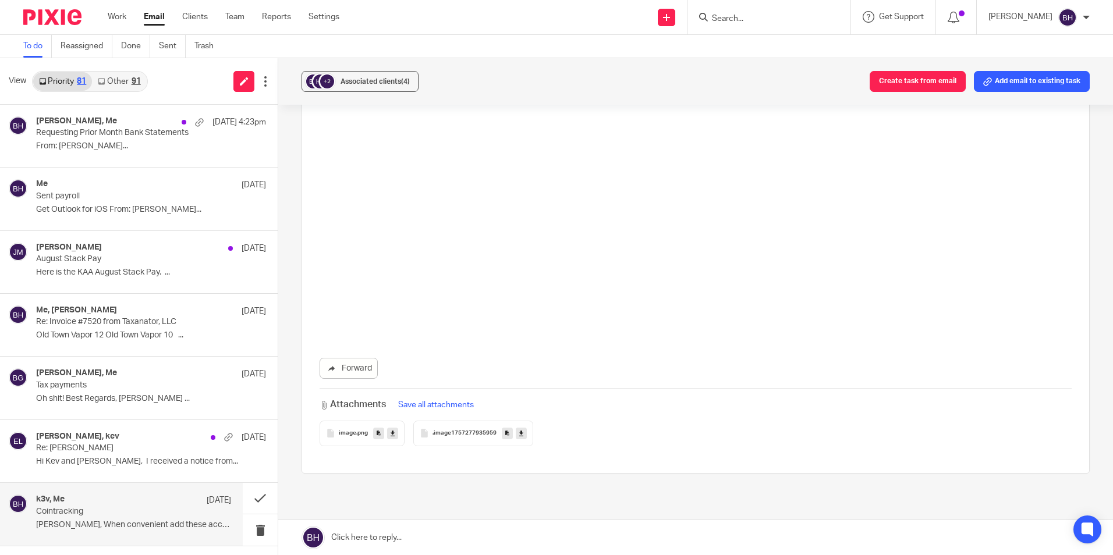
click at [119, 84] on link "Other 91" at bounding box center [119, 81] width 54 height 19
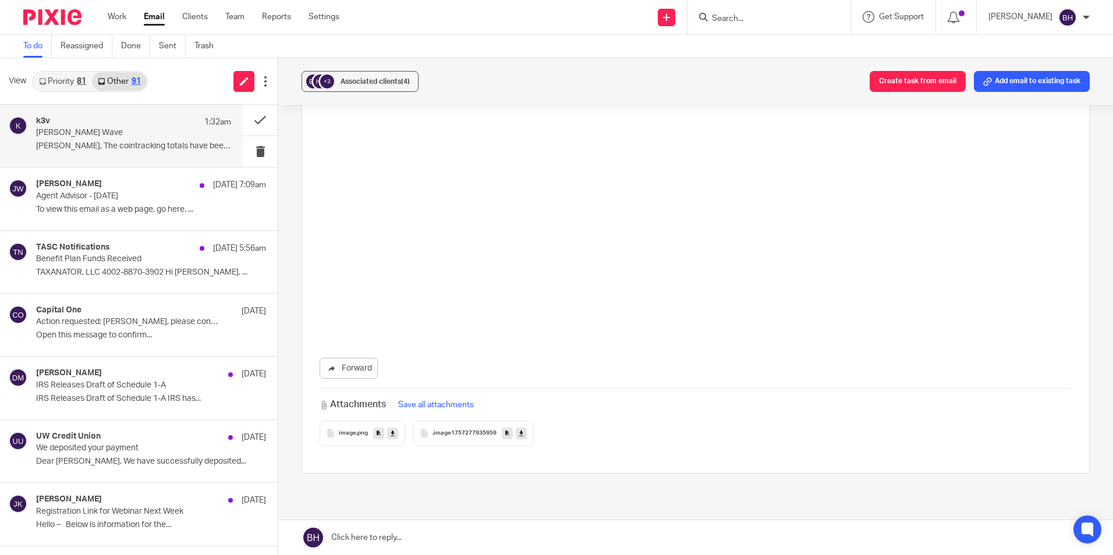
click at [128, 151] on p "[PERSON_NAME], The cointracking totals have been..." at bounding box center [133, 146] width 195 height 10
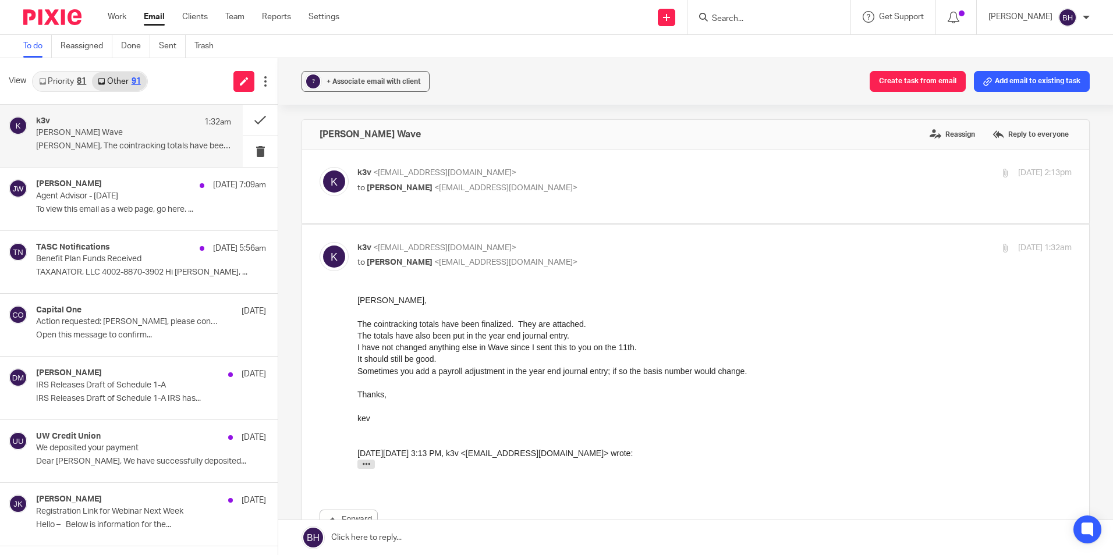
click at [531, 186] on p "to [PERSON_NAME] <[EMAIL_ADDRESS][DOMAIN_NAME]>" at bounding box center [595, 188] width 476 height 12
checkbox input "true"
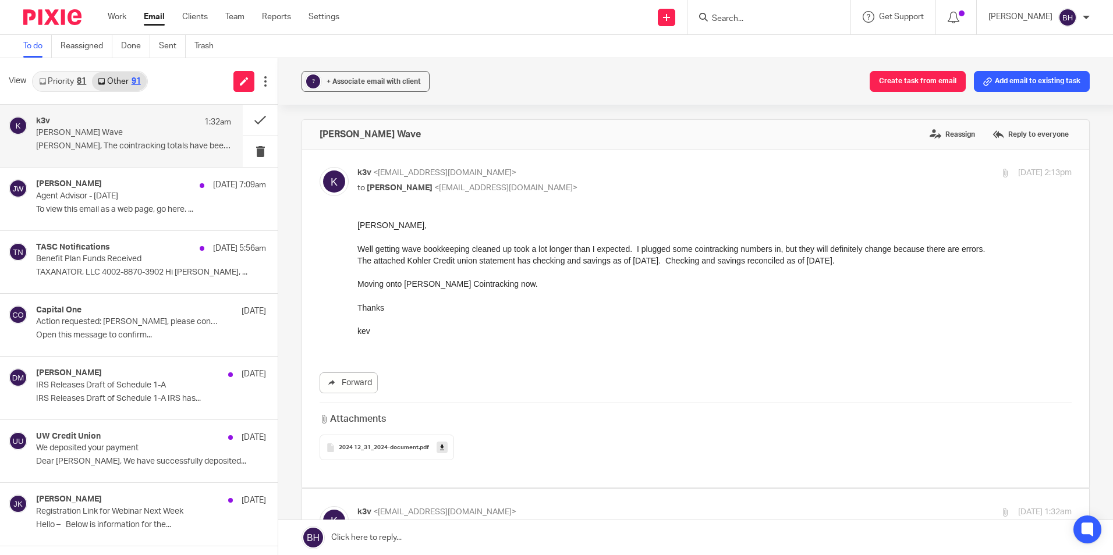
click at [436, 447] on link at bounding box center [441, 448] width 11 height 12
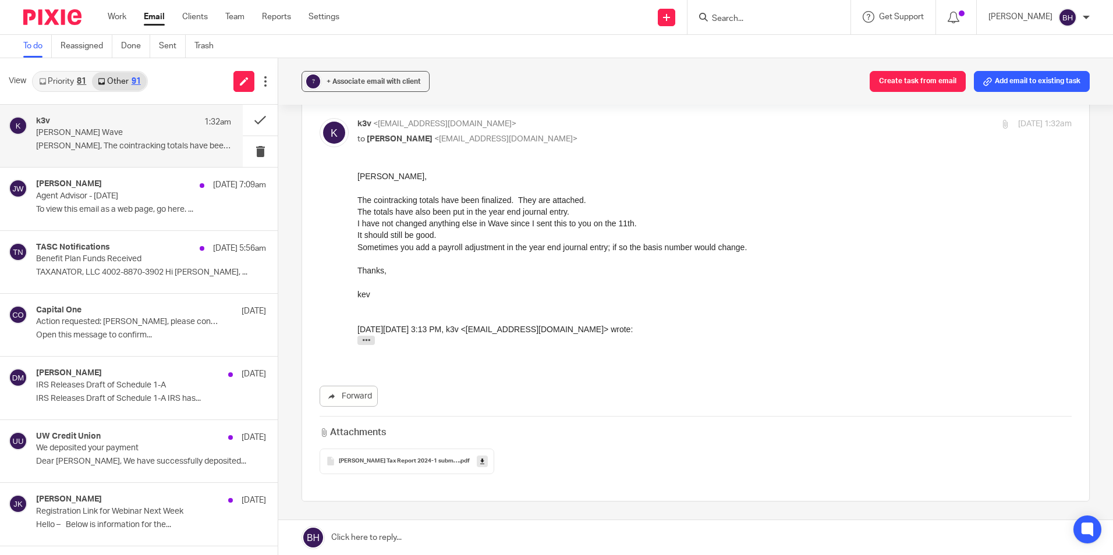
scroll to position [407, 0]
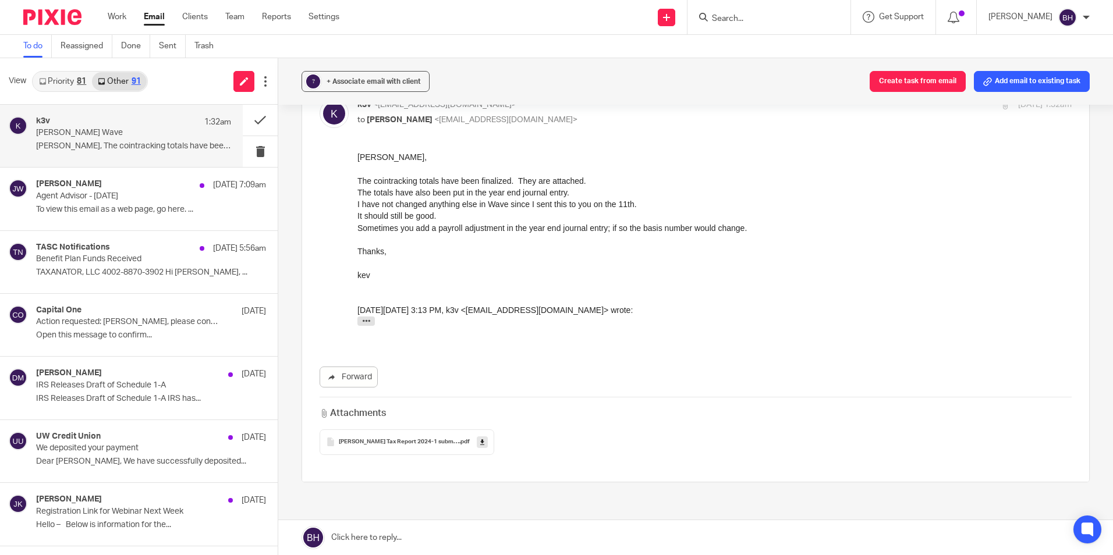
click at [480, 438] on icon at bounding box center [482, 442] width 4 height 9
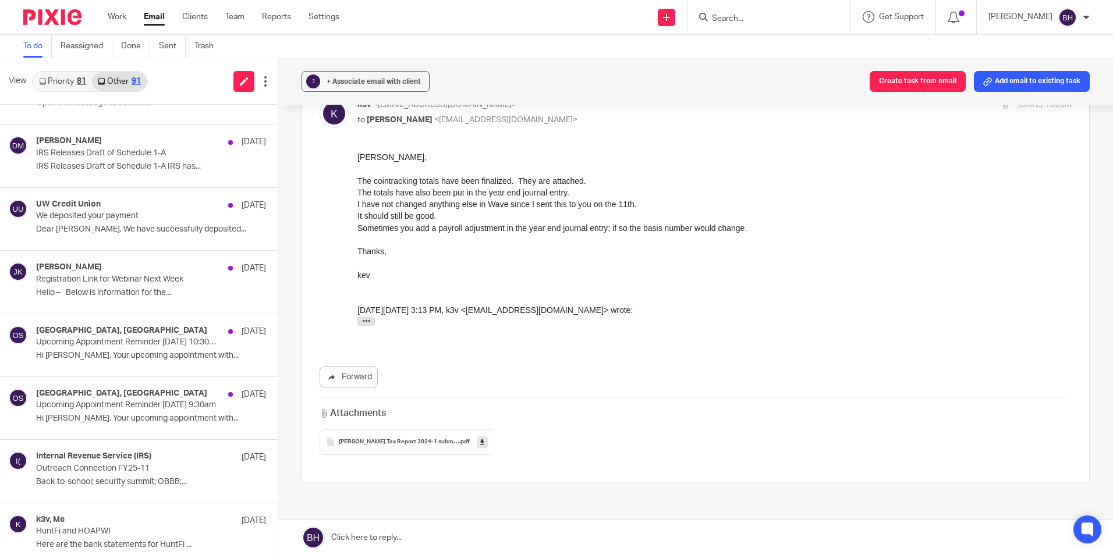
scroll to position [233, 0]
click at [725, 13] on form at bounding box center [773, 17] width 124 height 15
click at [732, 16] on input "Search" at bounding box center [763, 19] width 105 height 10
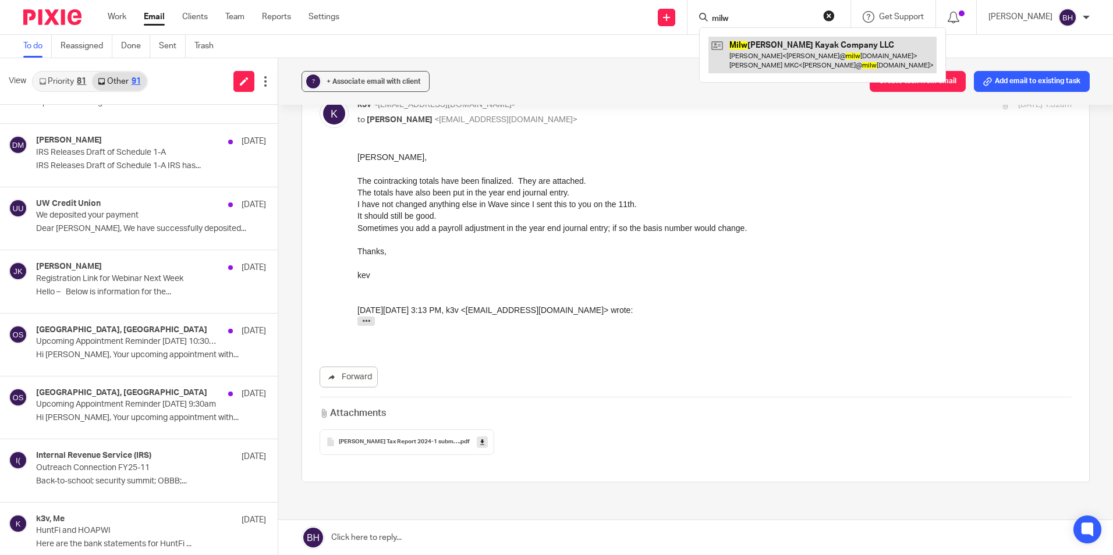
type input "milw"
click at [744, 45] on link at bounding box center [822, 55] width 228 height 36
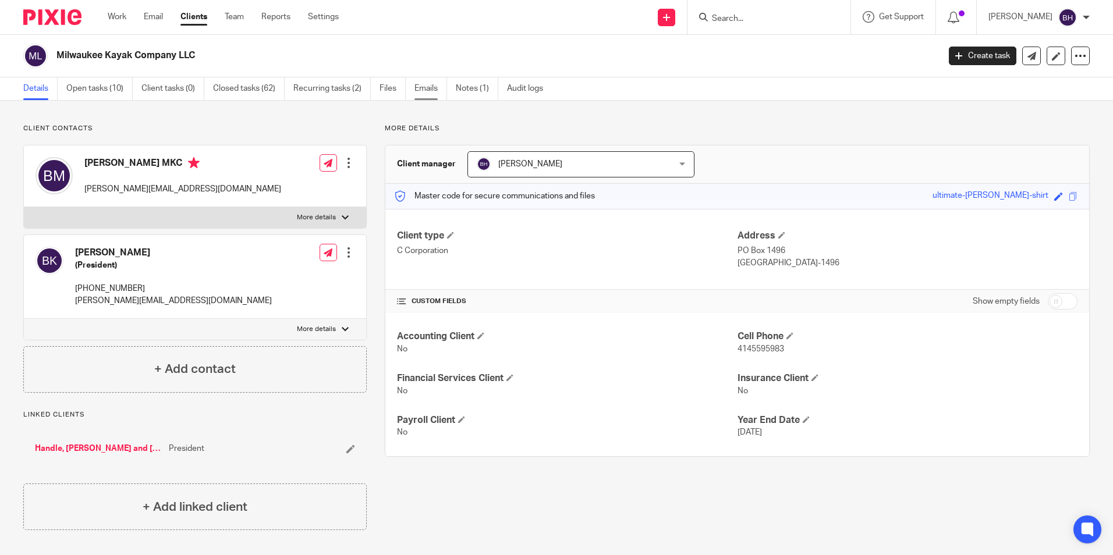
click at [431, 86] on link "Emails" at bounding box center [430, 88] width 33 height 23
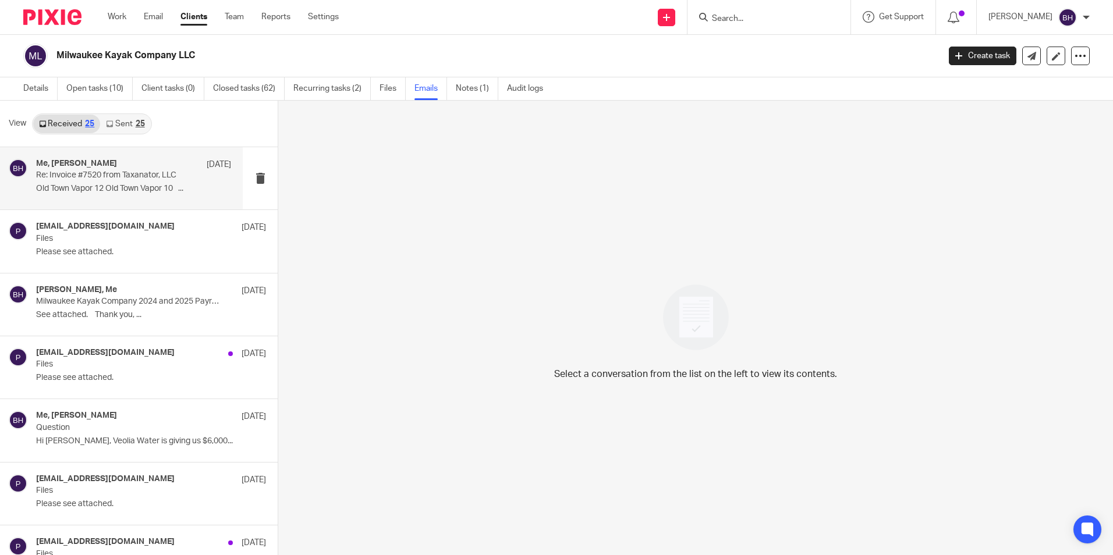
click at [139, 178] on p "Re: Invoice #7520 from Taxanator, LLC" at bounding box center [114, 176] width 156 height 10
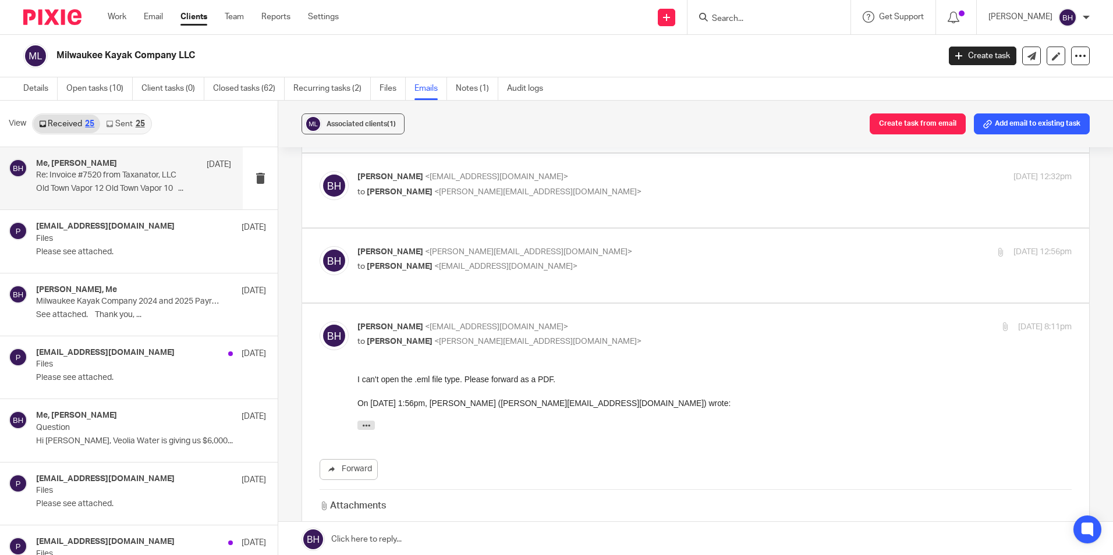
scroll to position [304, 0]
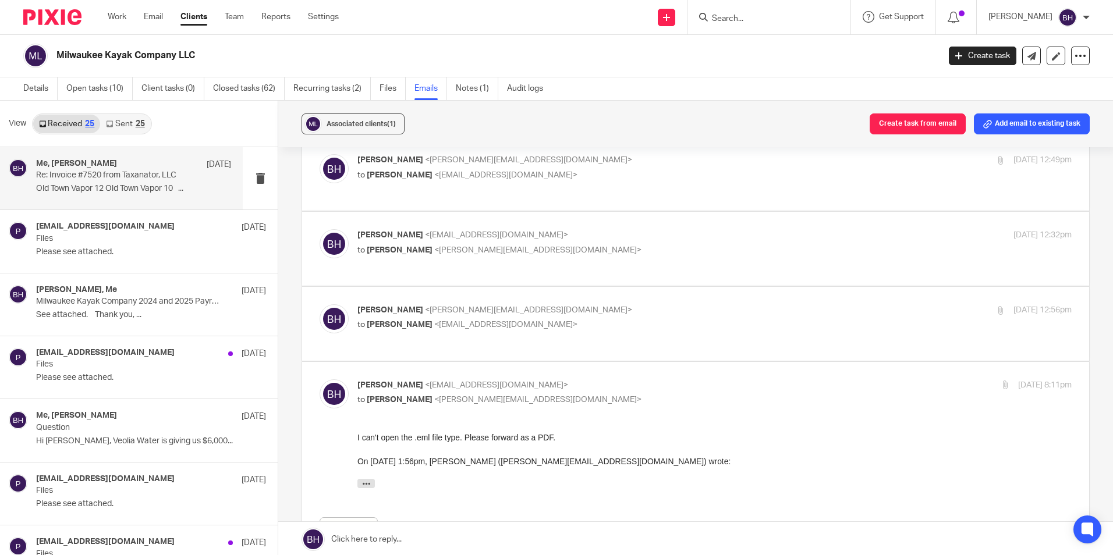
click at [589, 304] on p "[PERSON_NAME] <[PERSON_NAME][EMAIL_ADDRESS][DOMAIN_NAME]>" at bounding box center [595, 310] width 476 height 12
checkbox input "true"
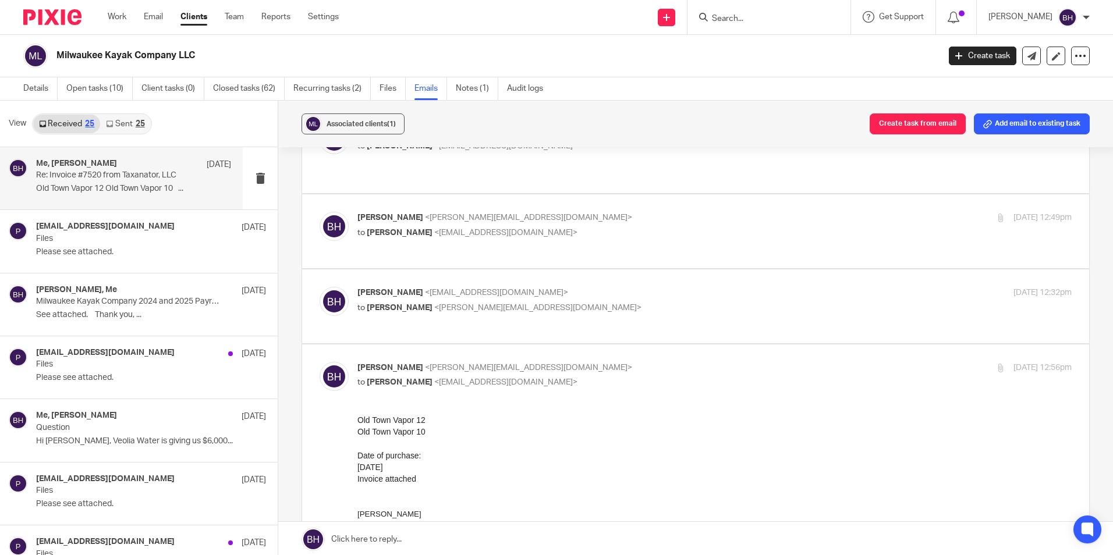
scroll to position [246, 0]
click at [583, 219] on label at bounding box center [695, 232] width 787 height 74
click at [320, 212] on input "checkbox" at bounding box center [319, 212] width 1 height 1
checkbox input "true"
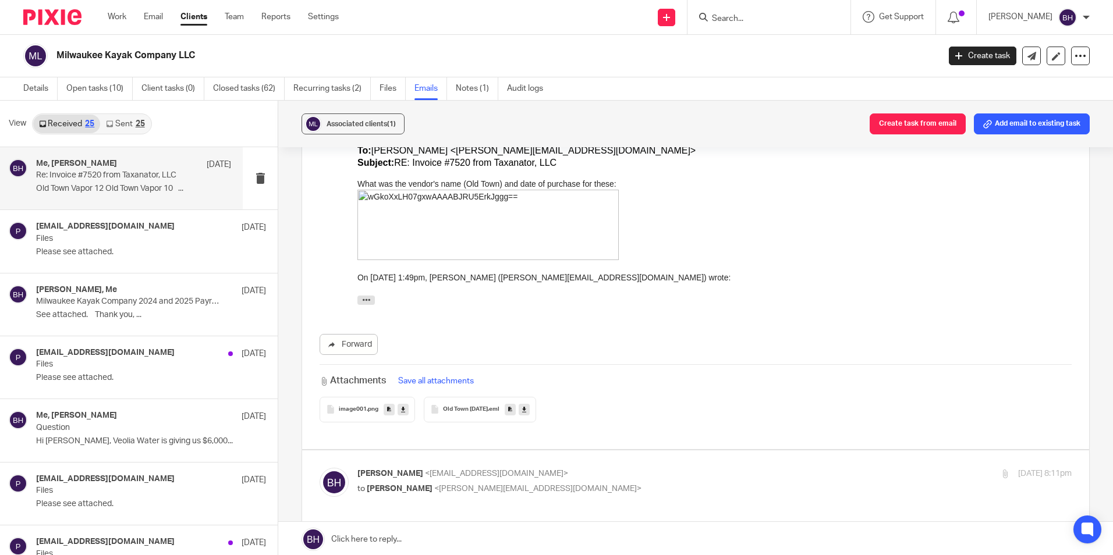
scroll to position [1992, 0]
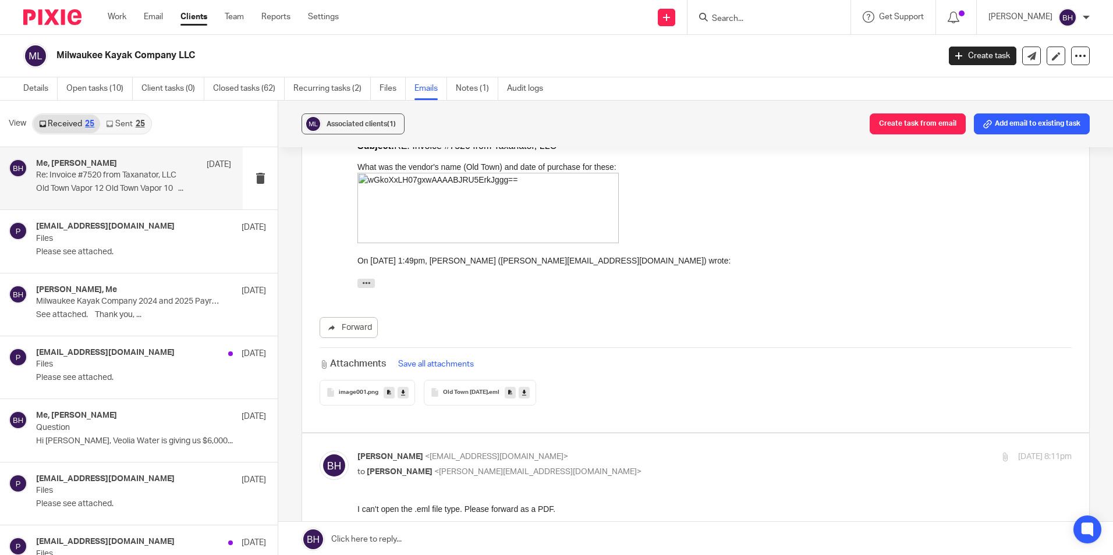
click at [481, 389] on span "Old Town [DATE]" at bounding box center [465, 392] width 45 height 7
click at [526, 388] on icon at bounding box center [524, 392] width 4 height 9
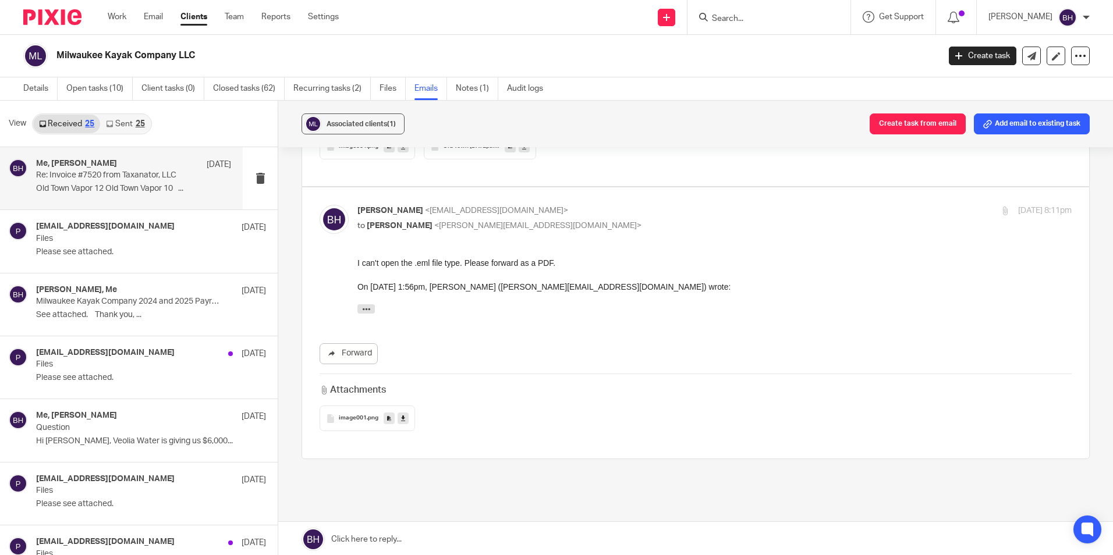
scroll to position [2, 0]
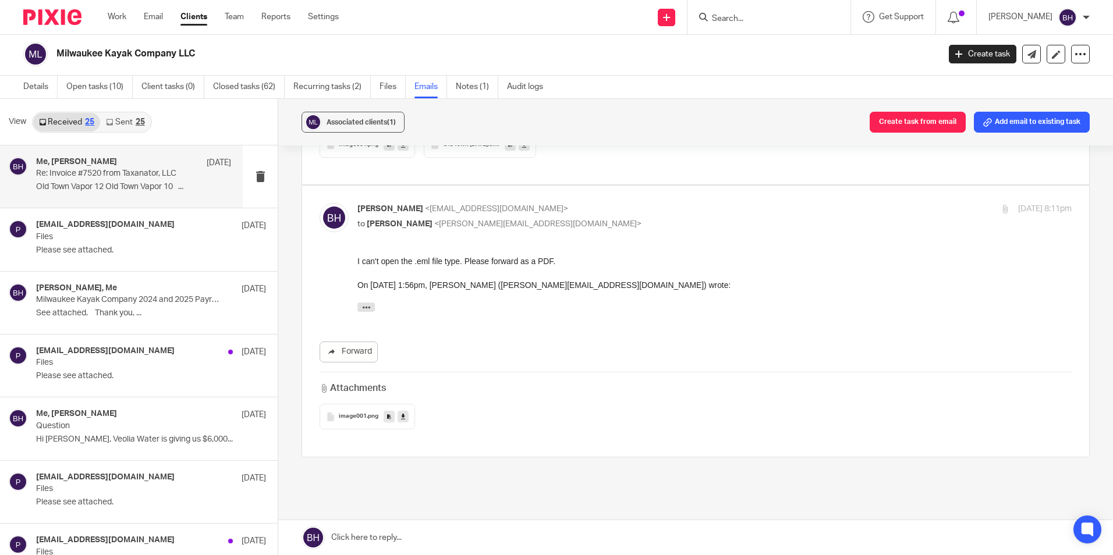
click at [472, 534] on link at bounding box center [695, 537] width 835 height 35
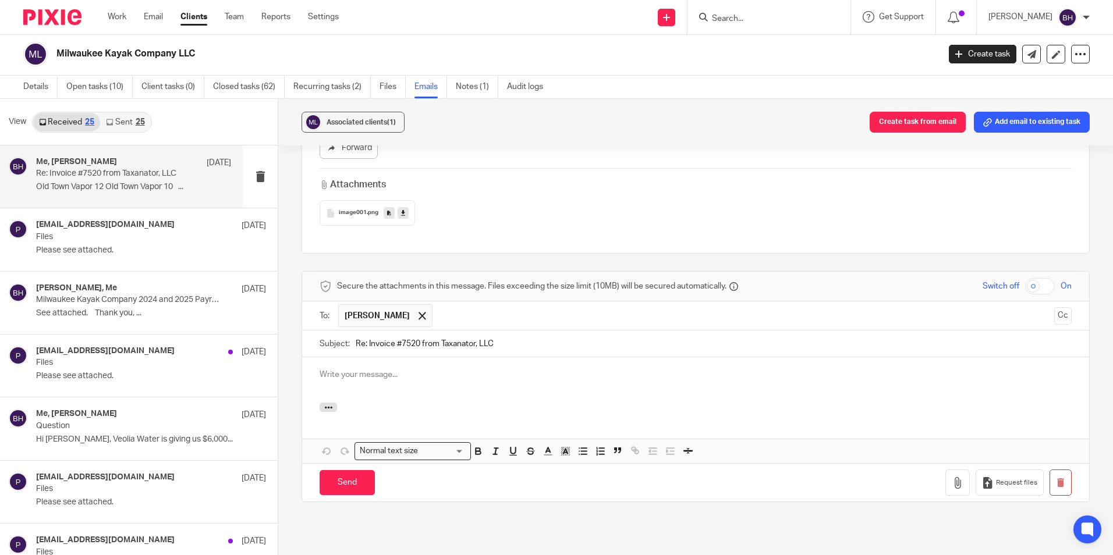
scroll to position [0, 0]
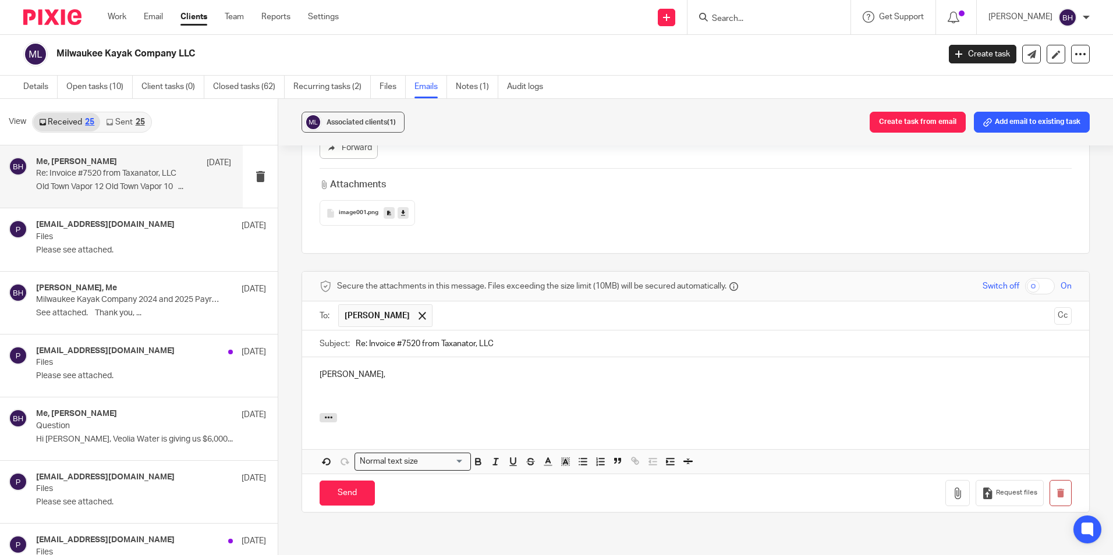
drag, startPoint x: 322, startPoint y: 339, endPoint x: 328, endPoint y: 340, distance: 6.4
click at [322, 393] on p at bounding box center [696, 399] width 752 height 12
drag, startPoint x: 310, startPoint y: 323, endPoint x: 352, endPoint y: 327, distance: 42.1
click at [352, 357] on div "Beth," at bounding box center [695, 385] width 787 height 56
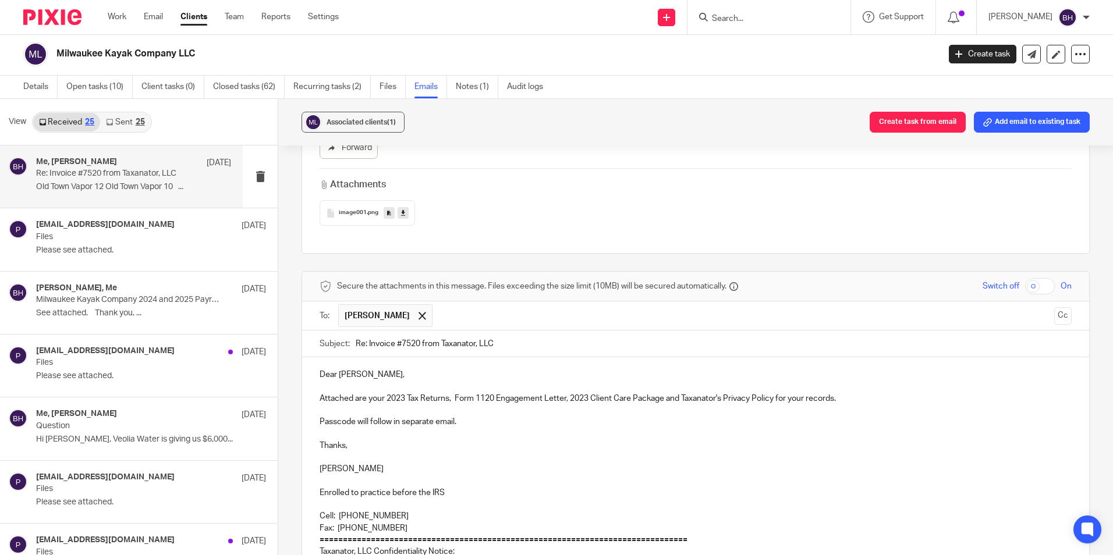
scroll to position [2569, 0]
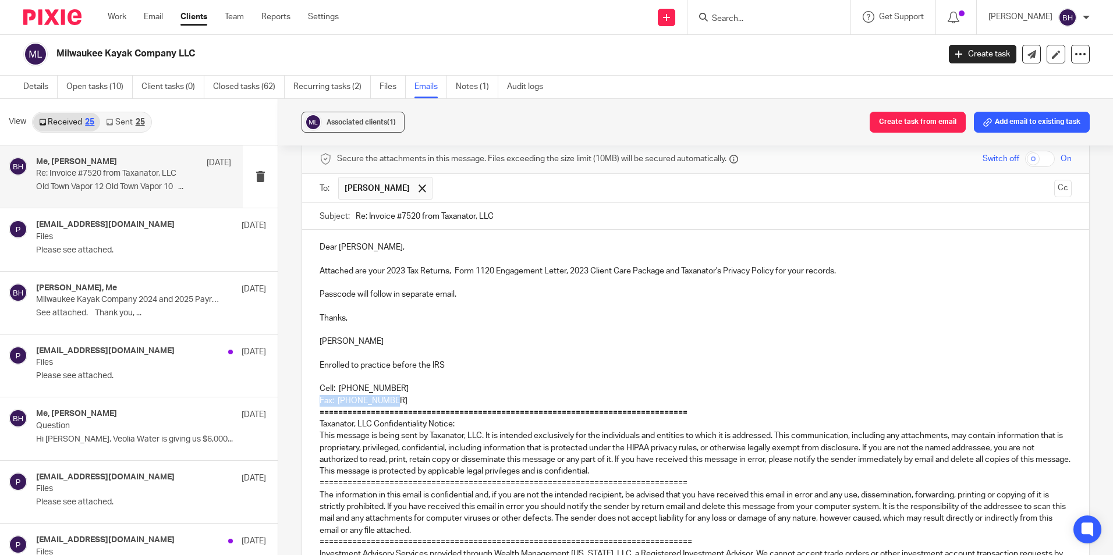
drag, startPoint x: 394, startPoint y: 350, endPoint x: 314, endPoint y: 346, distance: 79.8
click at [314, 346] on div "Dear Beth, Attached are your 2023 Tax Returns, Form 1120 Engagement Letter, 202…" at bounding box center [695, 435] width 787 height 410
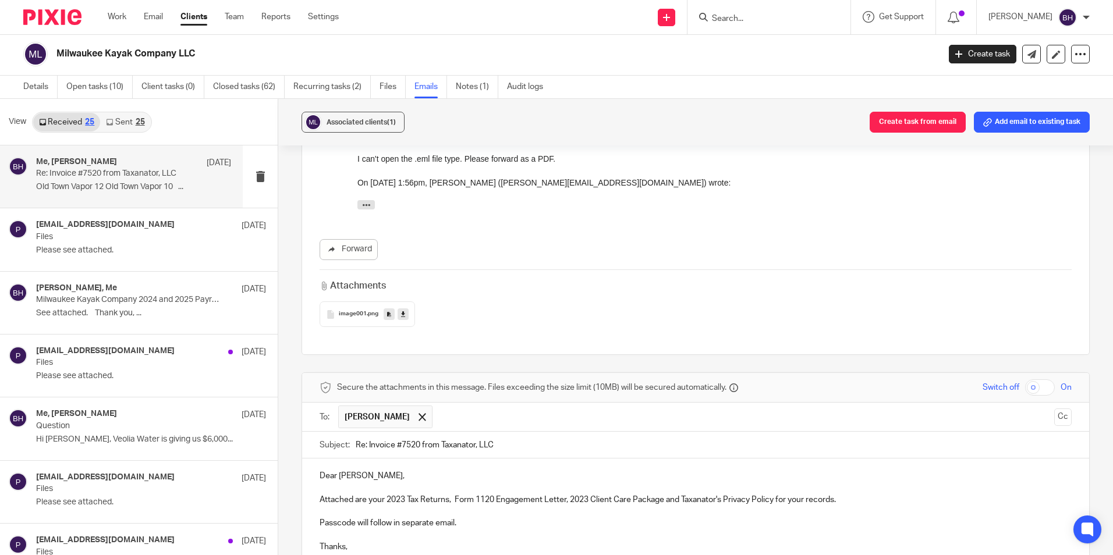
scroll to position [2336, 0]
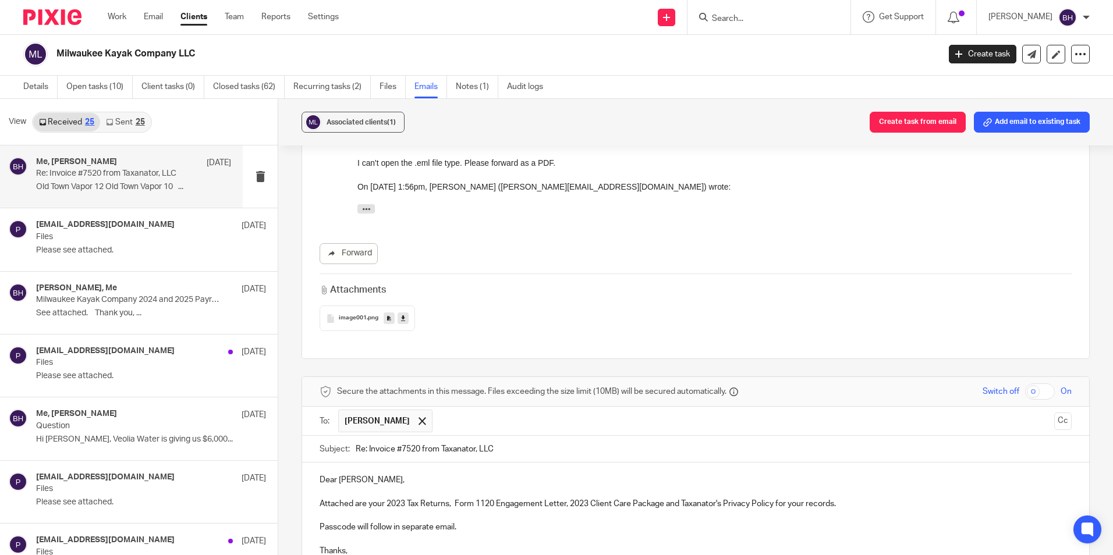
click at [396, 498] on p "Attached are your 2023 Tax Returns, Form 1120 Engagement Letter, 2023 Client Ca…" at bounding box center [696, 504] width 752 height 12
click at [399, 498] on p "Attached are your 2023 Tax Returns, Form 1120 Engagement Letter, 2023 Client Ca…" at bounding box center [696, 504] width 752 height 12
click at [477, 498] on p "Attached are your 2024 Tax Returns, Form 1120 Engagement Letter, 2023 Client Ca…" at bounding box center [696, 504] width 752 height 12
click at [581, 498] on p "Attached are your 2024 Tax Returns, Form 1120 Engagement Letter, 2023 Client Ca…" at bounding box center [696, 504] width 752 height 12
click at [663, 521] on p "Passcode will follow in separate email." at bounding box center [696, 527] width 752 height 12
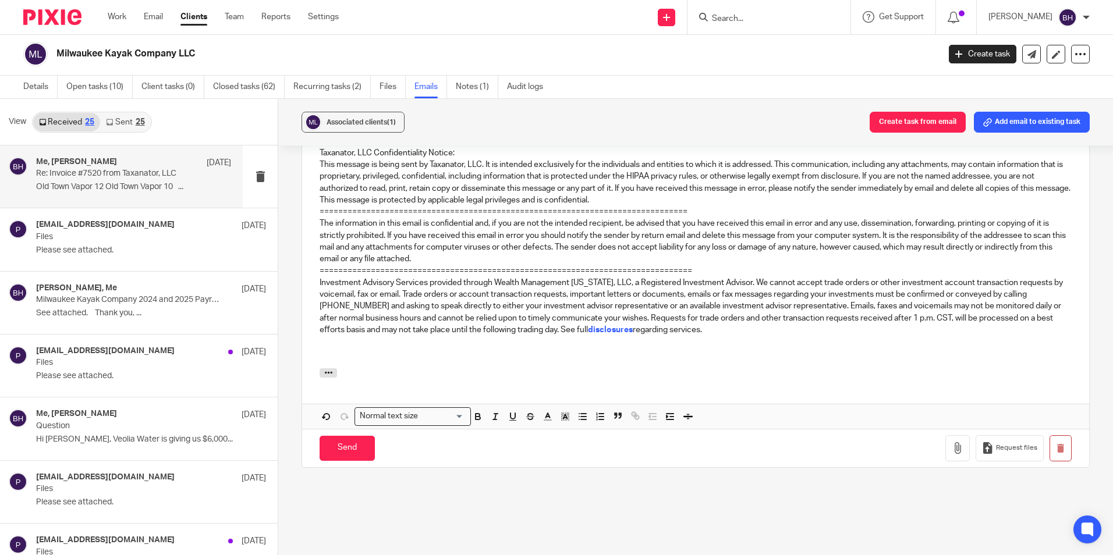
scroll to position [2839, 0]
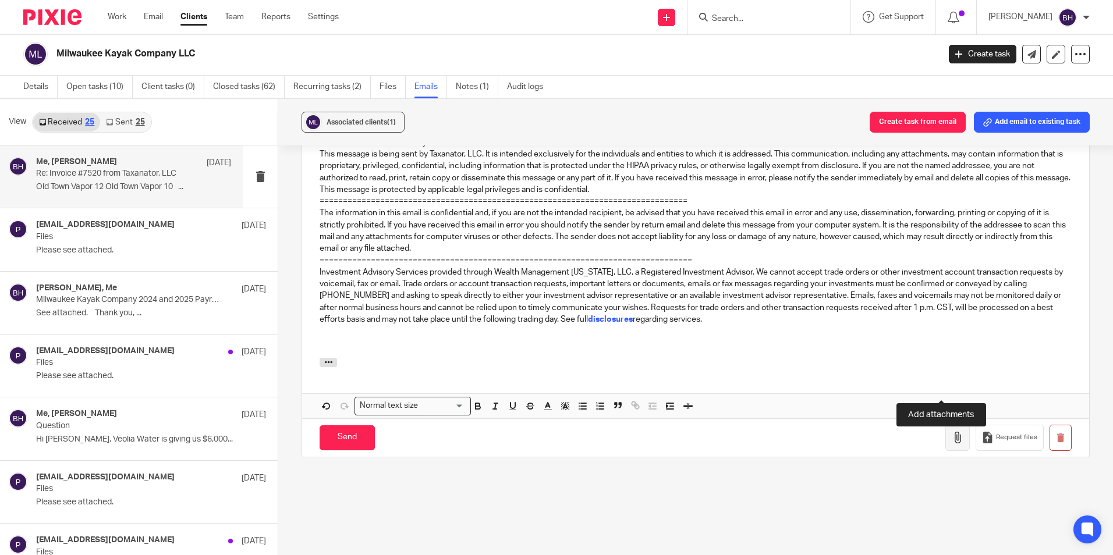
click at [952, 432] on icon "button" at bounding box center [958, 438] width 12 height 12
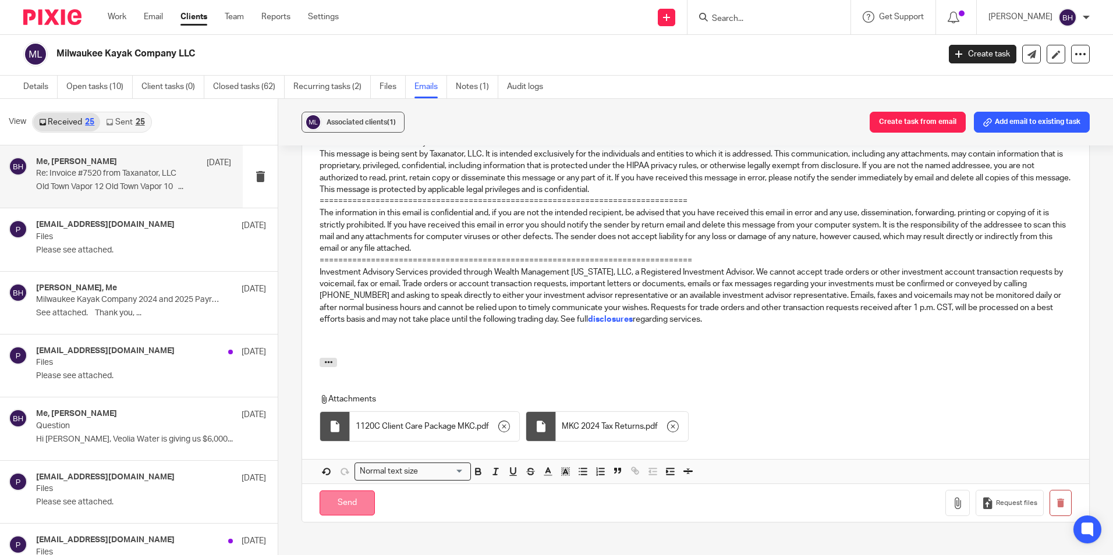
click at [360, 491] on input "Send" at bounding box center [347, 503] width 55 height 25
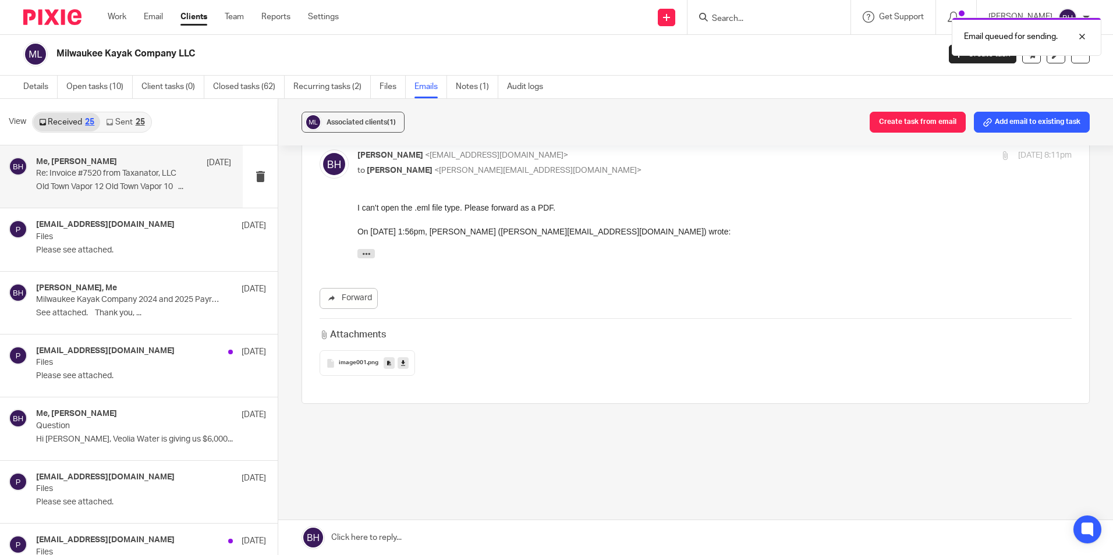
scroll to position [2238, 0]
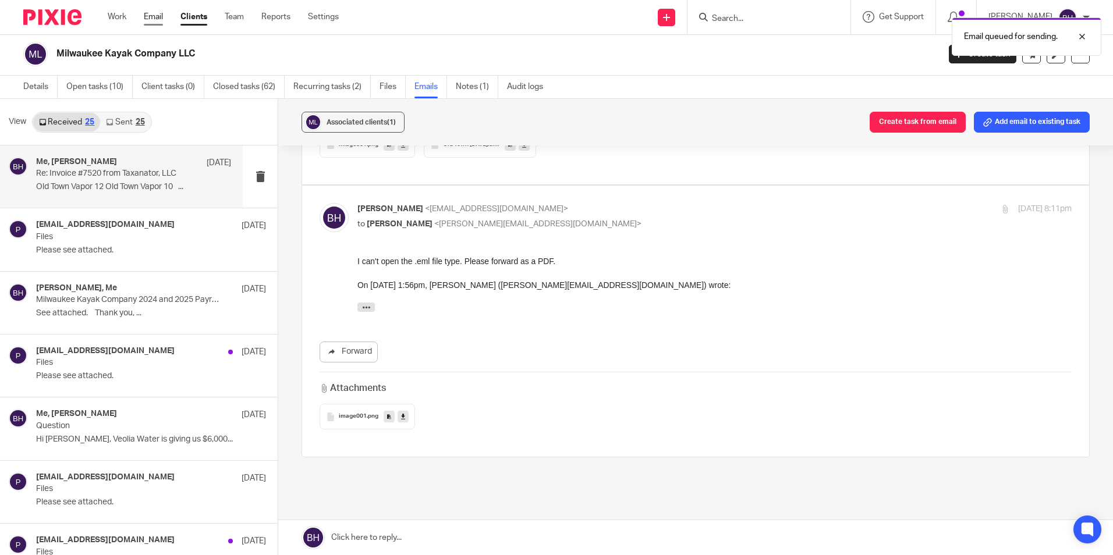
click at [154, 18] on link "Email" at bounding box center [153, 17] width 19 height 12
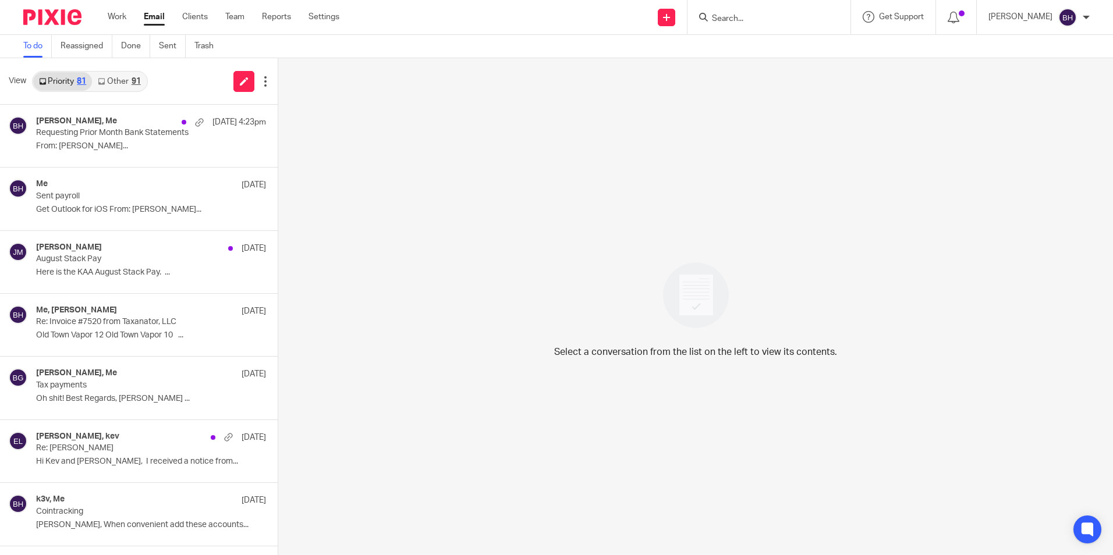
click at [129, 82] on link "Other 91" at bounding box center [119, 81] width 54 height 19
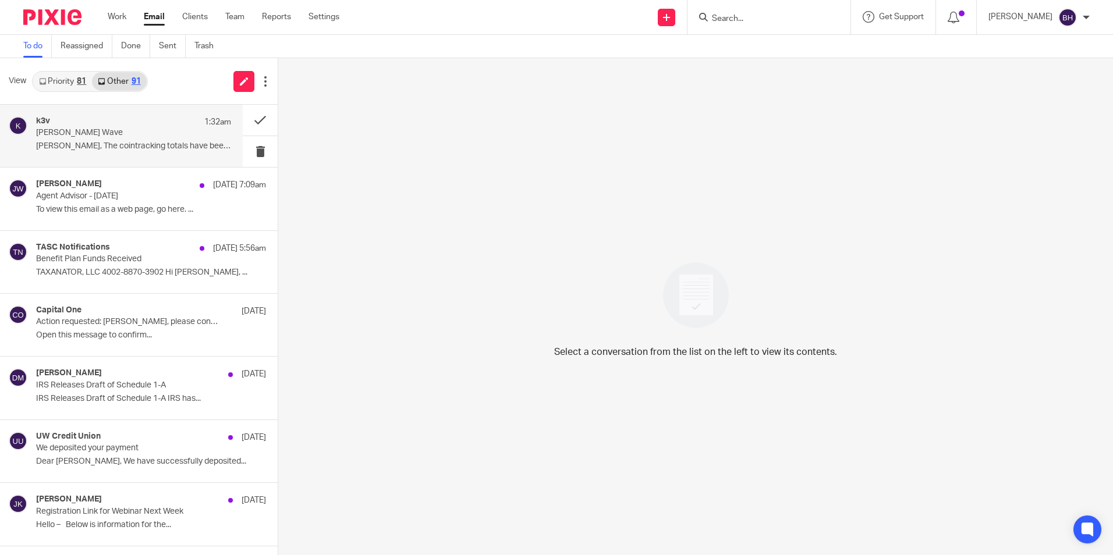
click at [134, 130] on p "[PERSON_NAME] Wave" at bounding box center [114, 133] width 156 height 10
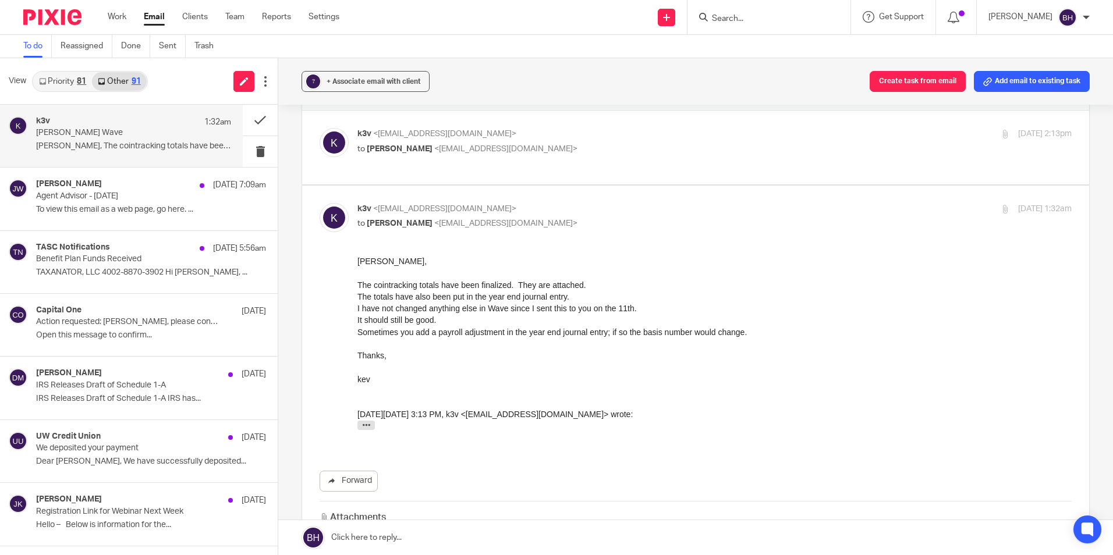
scroll to position [27, 0]
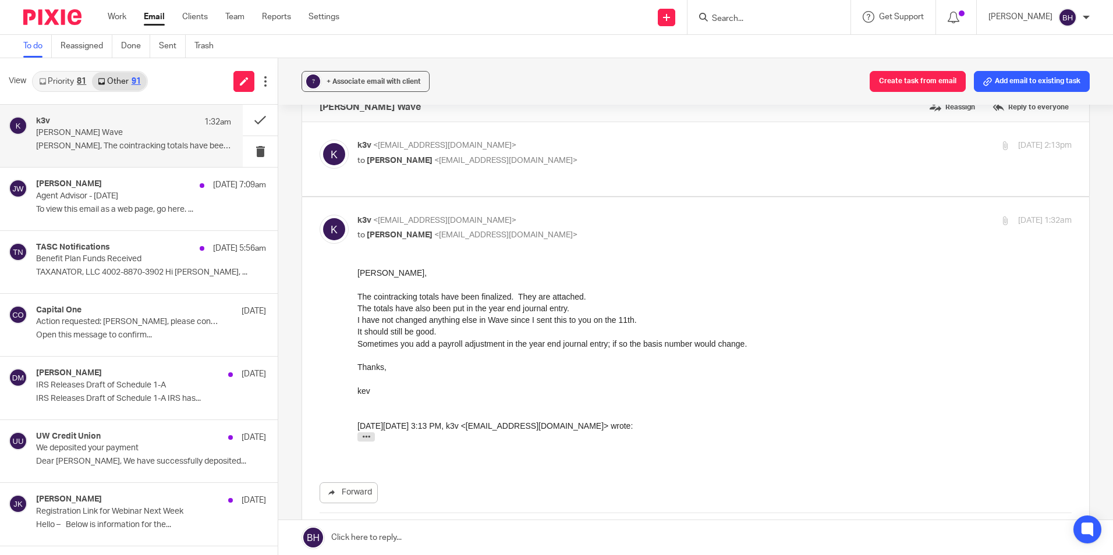
click at [64, 84] on link "Priority 81" at bounding box center [62, 81] width 59 height 19
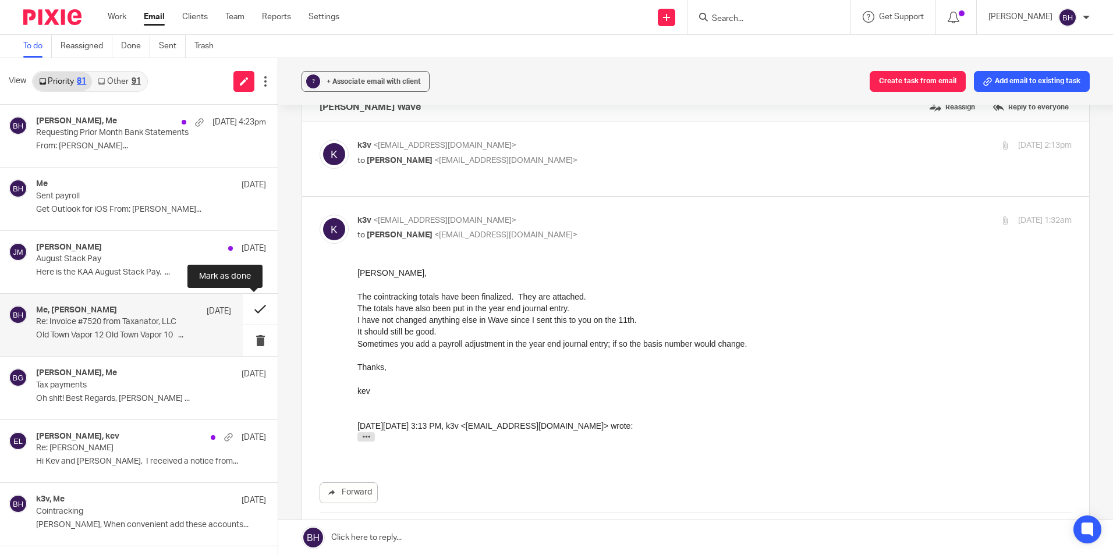
click at [249, 306] on button at bounding box center [260, 309] width 35 height 31
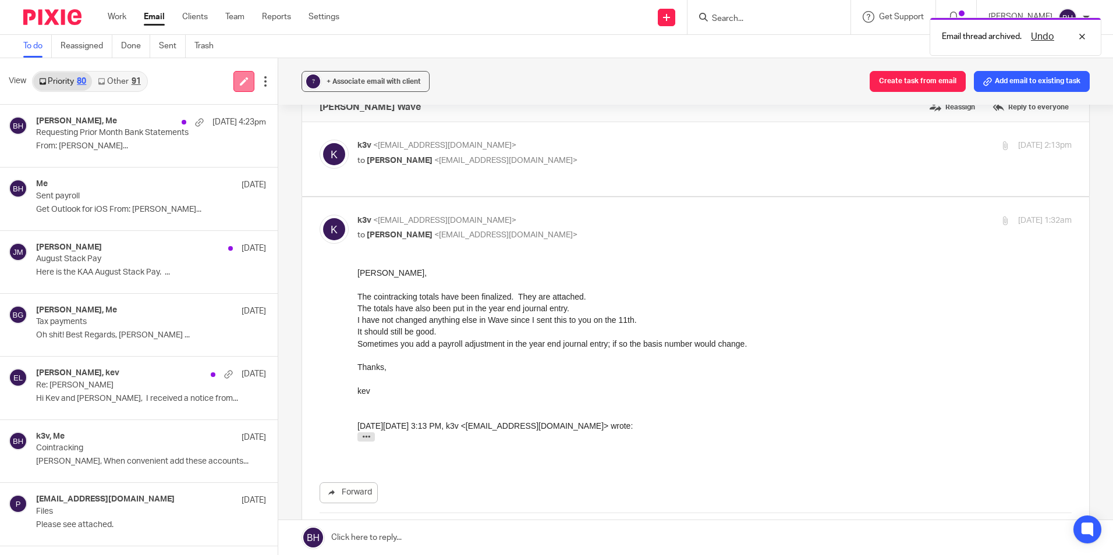
click at [244, 77] on icon at bounding box center [244, 81] width 9 height 9
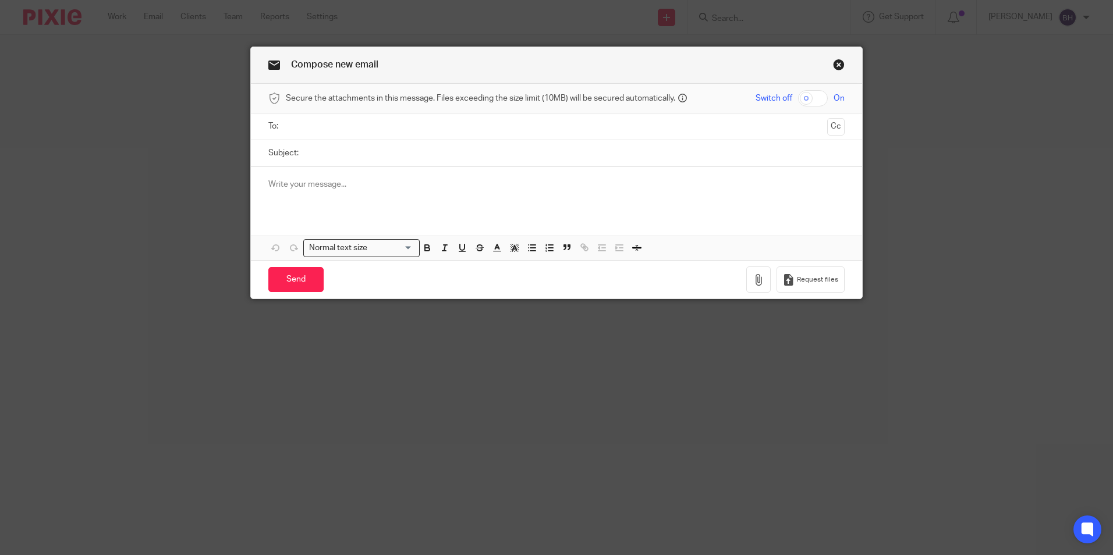
click at [311, 132] on input "text" at bounding box center [556, 126] width 532 height 13
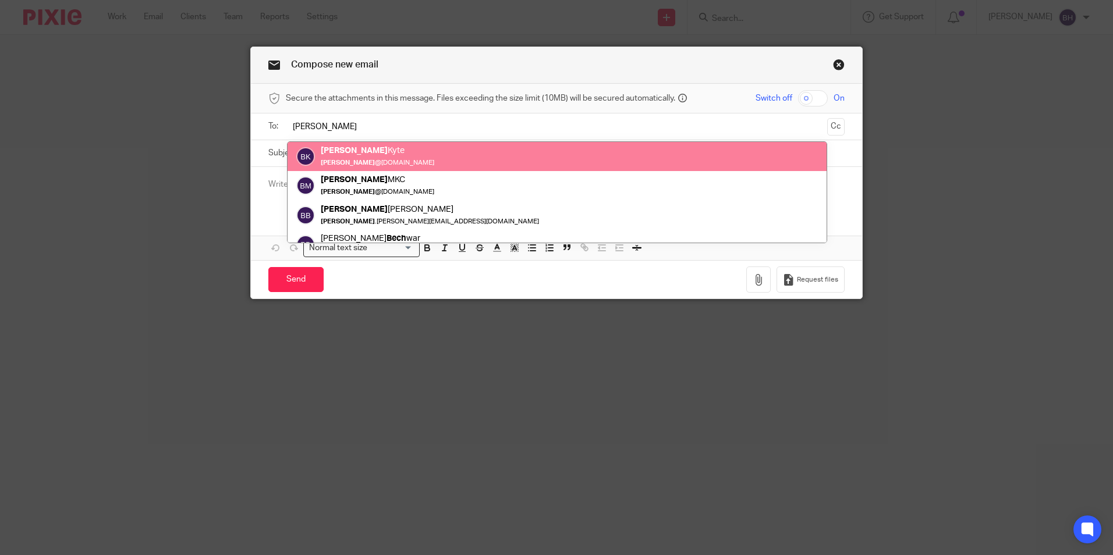
type input "[PERSON_NAME]"
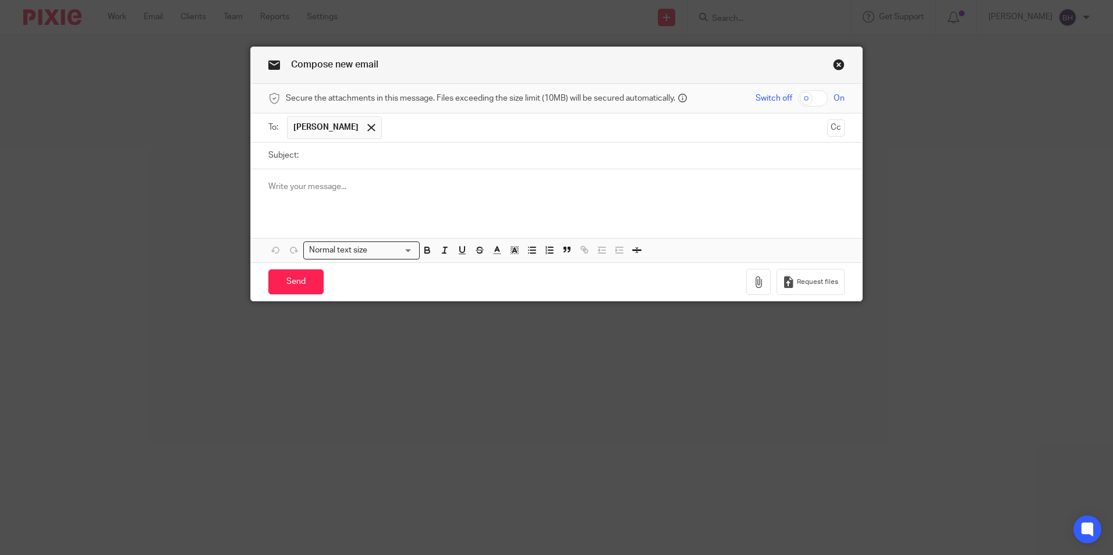
click at [331, 152] on input "Subject:" at bounding box center [574, 156] width 540 height 26
type input "2024 MKC Tax Due and 2025 MKC Estimated Tax Due"
click at [272, 187] on p at bounding box center [556, 187] width 576 height 12
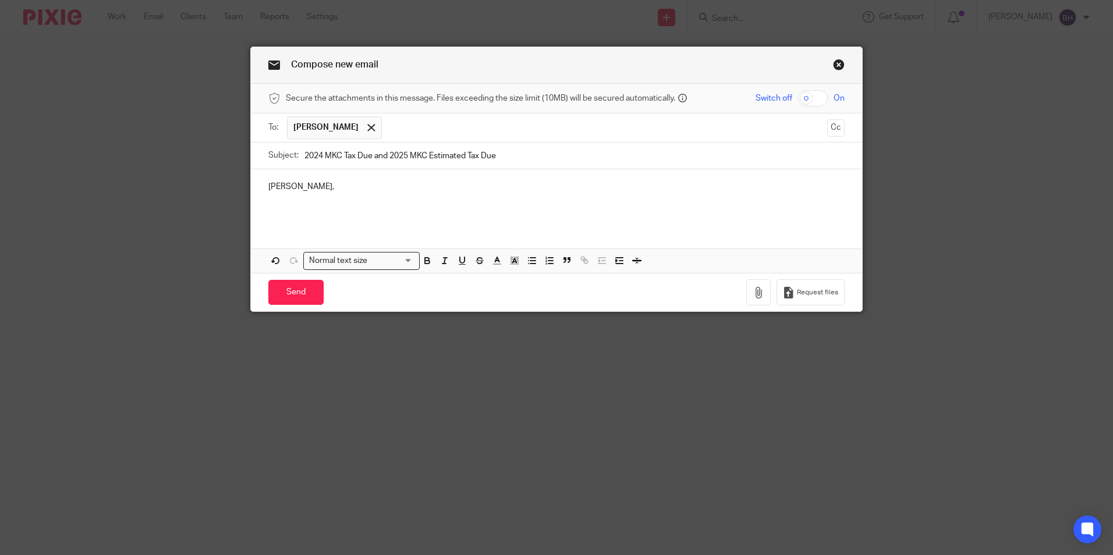
click at [275, 212] on p at bounding box center [556, 210] width 576 height 12
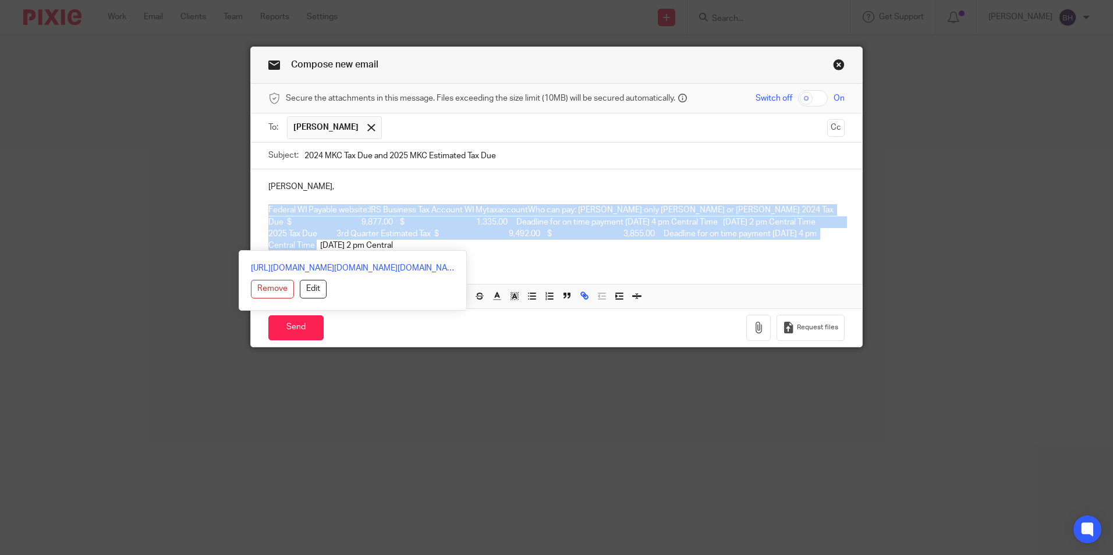
drag, startPoint x: 300, startPoint y: 247, endPoint x: 254, endPoint y: 210, distance: 58.8
click at [254, 210] on div "[PERSON_NAME], Federal WI Payable website: IRS Business Tax Account WI Mytaxacc…" at bounding box center [556, 214] width 611 height 91
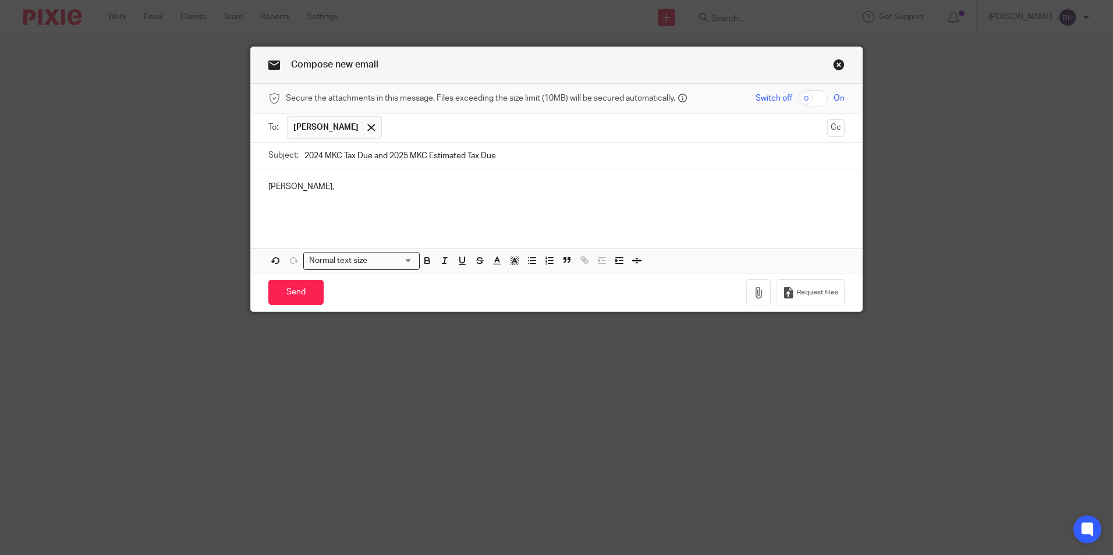
click at [268, 207] on p at bounding box center [556, 210] width 576 height 12
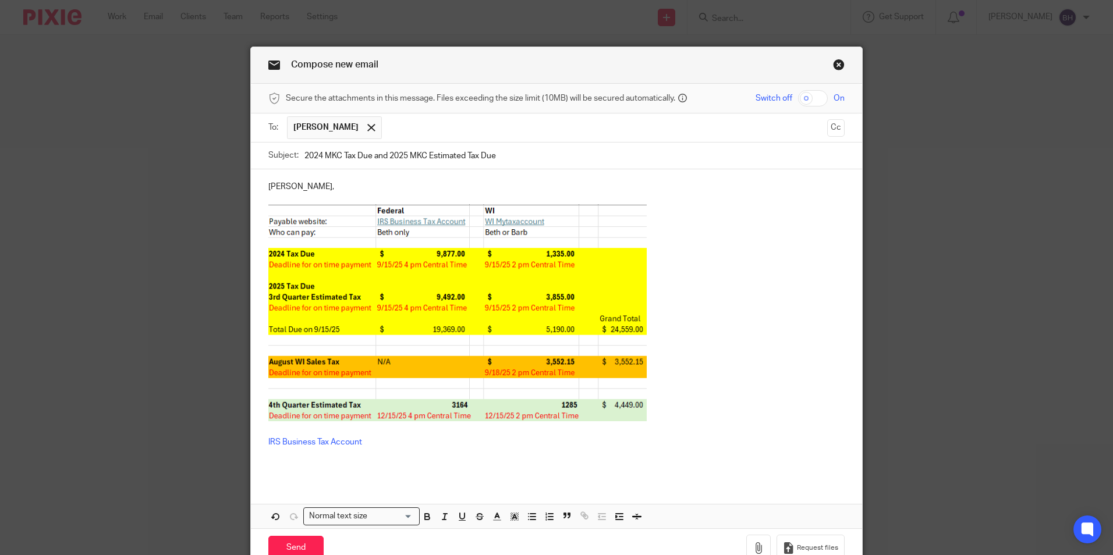
click at [269, 464] on p at bounding box center [556, 466] width 576 height 12
drag, startPoint x: 361, startPoint y: 441, endPoint x: 261, endPoint y: 439, distance: 99.5
click at [261, 439] on div "[PERSON_NAME], IRS Business Tax Account WI Mytaxaccount" at bounding box center [556, 324] width 611 height 311
copy link "IRS Business Tax Account"
click at [297, 187] on p "[PERSON_NAME]," at bounding box center [556, 187] width 576 height 12
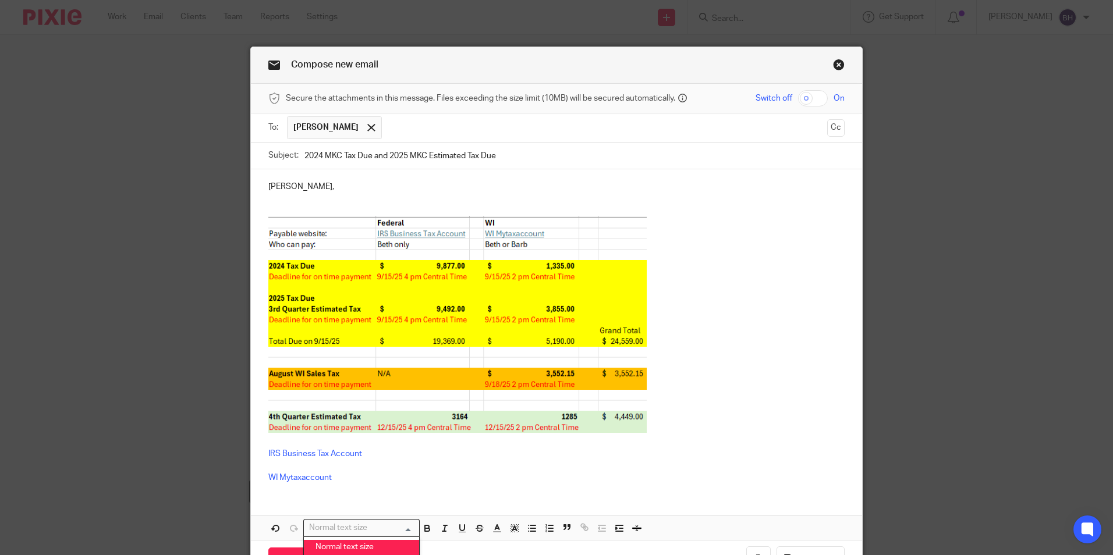
click at [291, 204] on div "[PERSON_NAME], IRS Business Tax Account WI Mytaxaccount" at bounding box center [556, 330] width 611 height 323
click at [362, 208] on p "IRS Business Tax Account" at bounding box center [556, 210] width 576 height 12
click at [460, 210] on p "IRS Business Tax Account" at bounding box center [556, 210] width 576 height 12
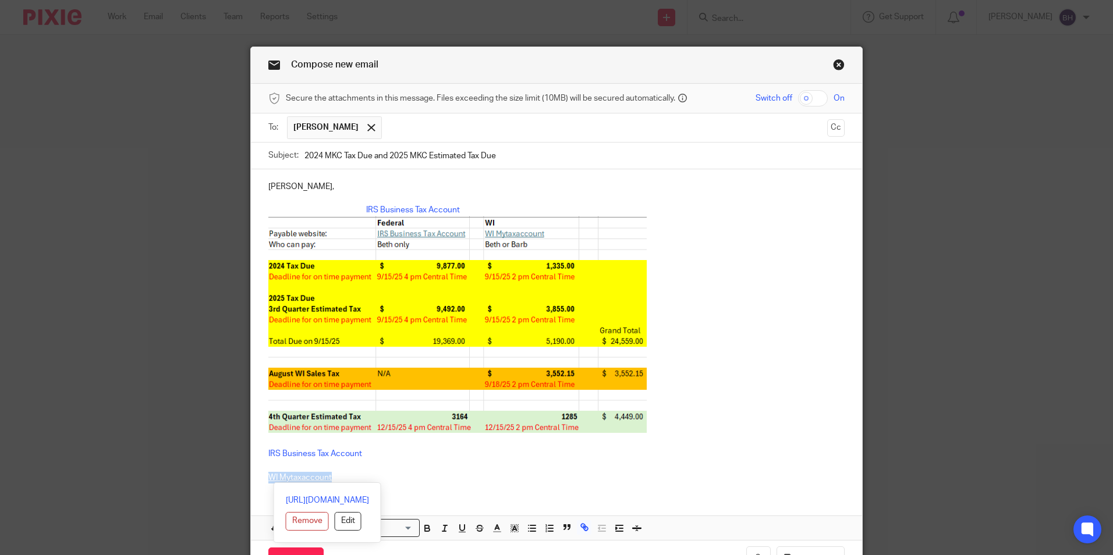
drag, startPoint x: 338, startPoint y: 480, endPoint x: 267, endPoint y: 473, distance: 71.9
click at [268, 473] on p "WI Mytaxaccount" at bounding box center [556, 478] width 576 height 12
copy link "WI Mytaxaccount"
click at [485, 211] on p "IRS Business Tax Account" at bounding box center [556, 210] width 576 height 12
